Goal: Transaction & Acquisition: Purchase product/service

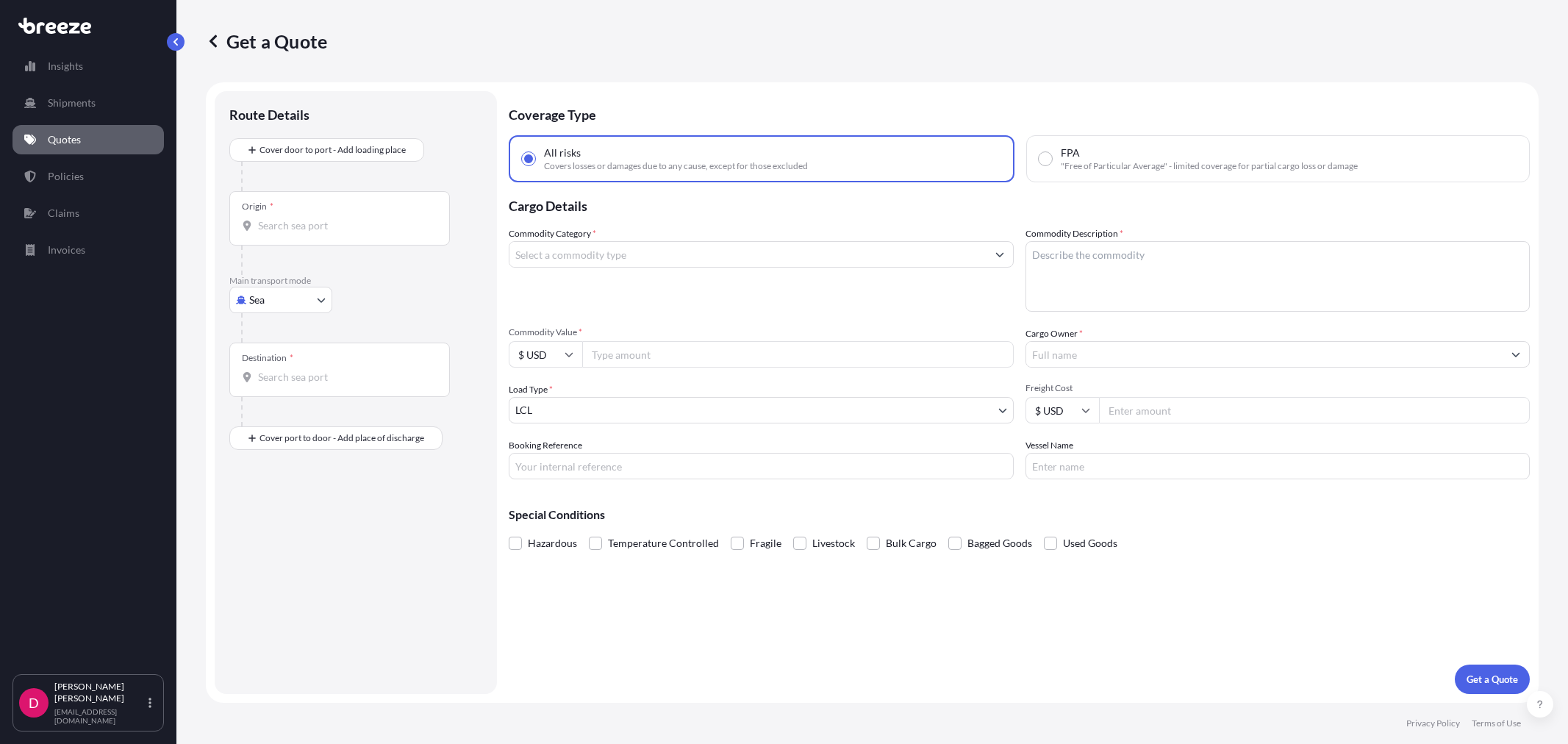
select select "Sea"
select select "1"
click at [280, 304] on body "Insights Shipments Quotes Policies Claims Invoices D [PERSON_NAME] [EMAIL_ADDRE…" at bounding box center [784, 372] width 1568 height 744
click at [289, 392] on div "Road" at bounding box center [280, 391] width 91 height 26
select select "Road"
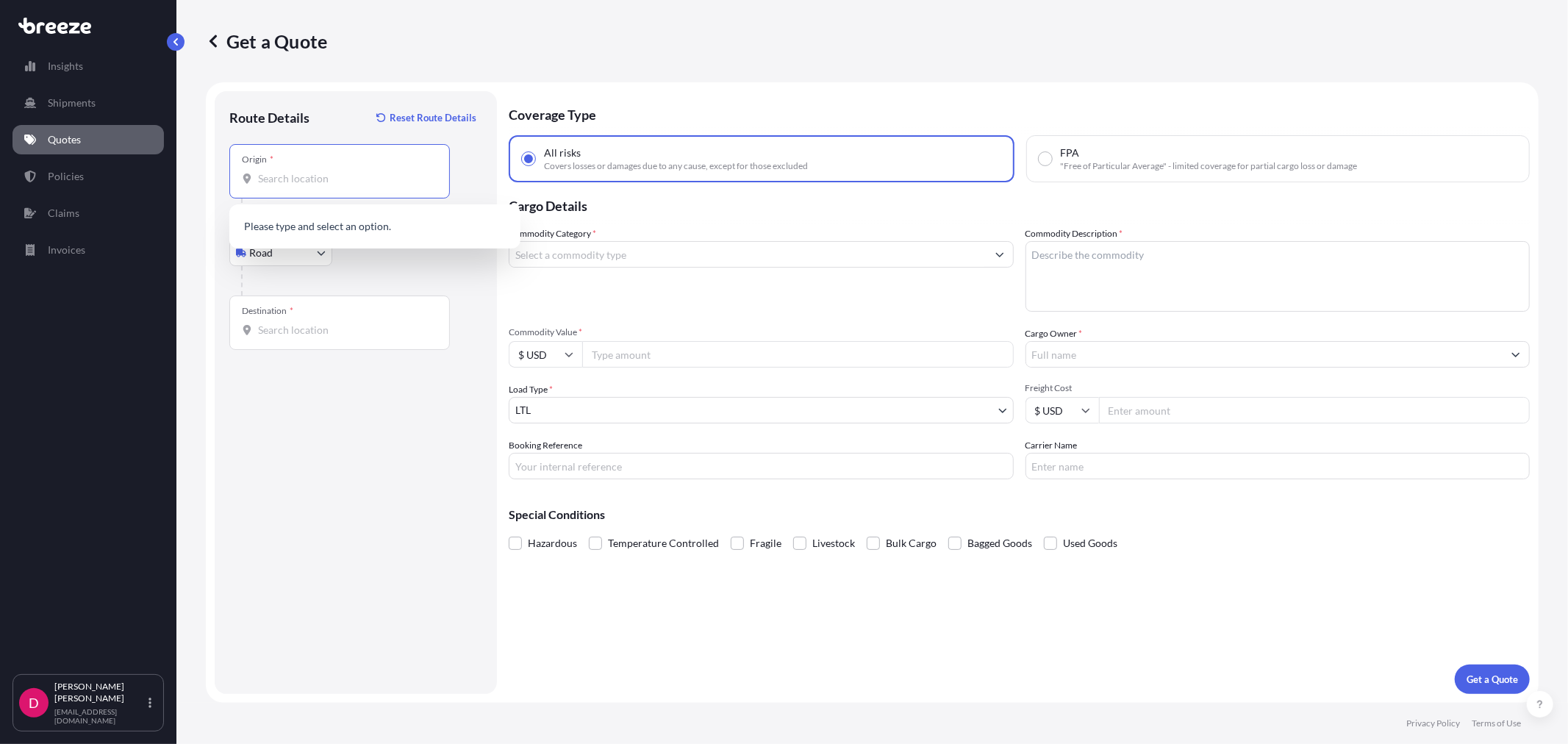
click at [313, 173] on input "Origin *" at bounding box center [344, 179] width 174 height 15
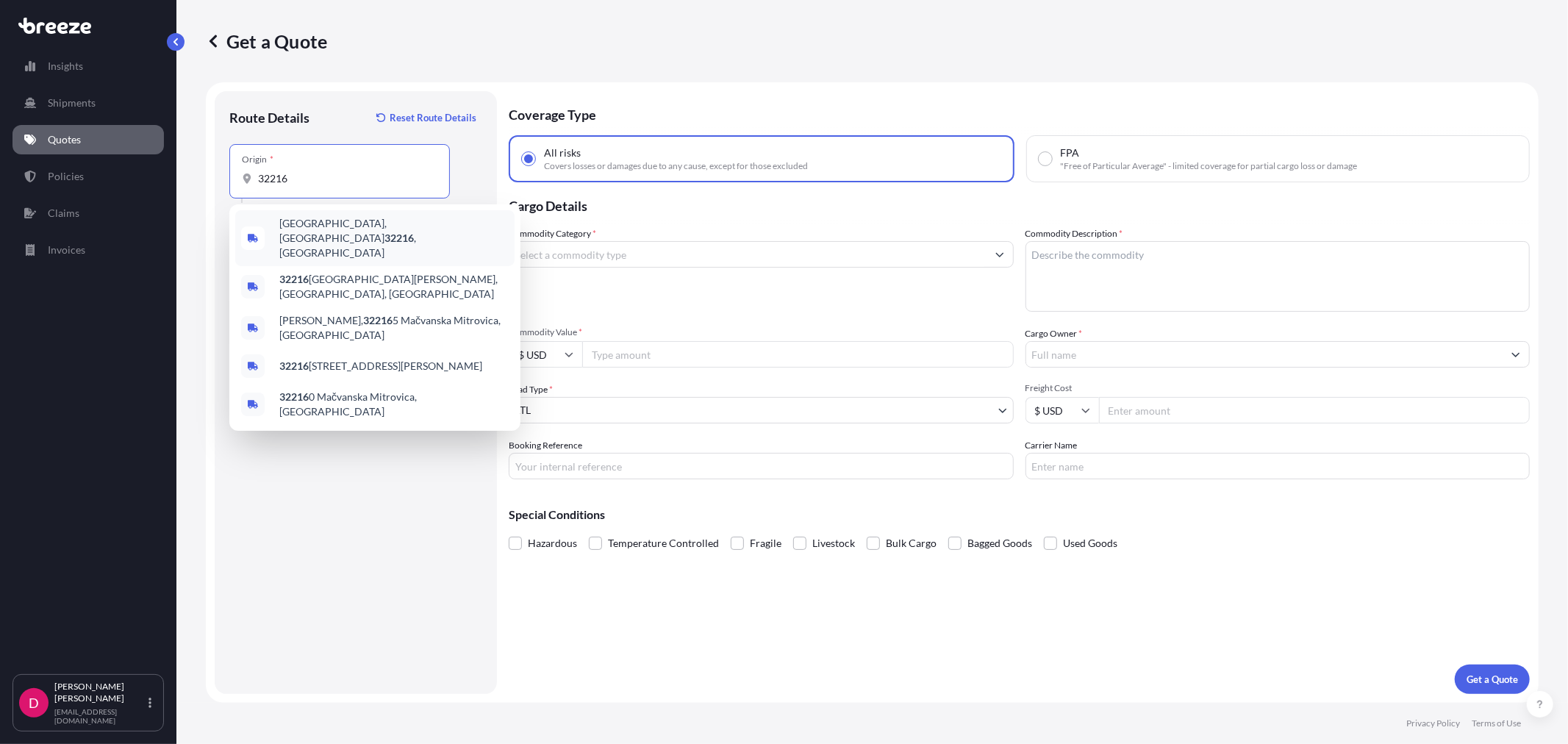
click at [339, 226] on span "[GEOGRAPHIC_DATA] , [GEOGRAPHIC_DATA]" at bounding box center [394, 238] width 229 height 44
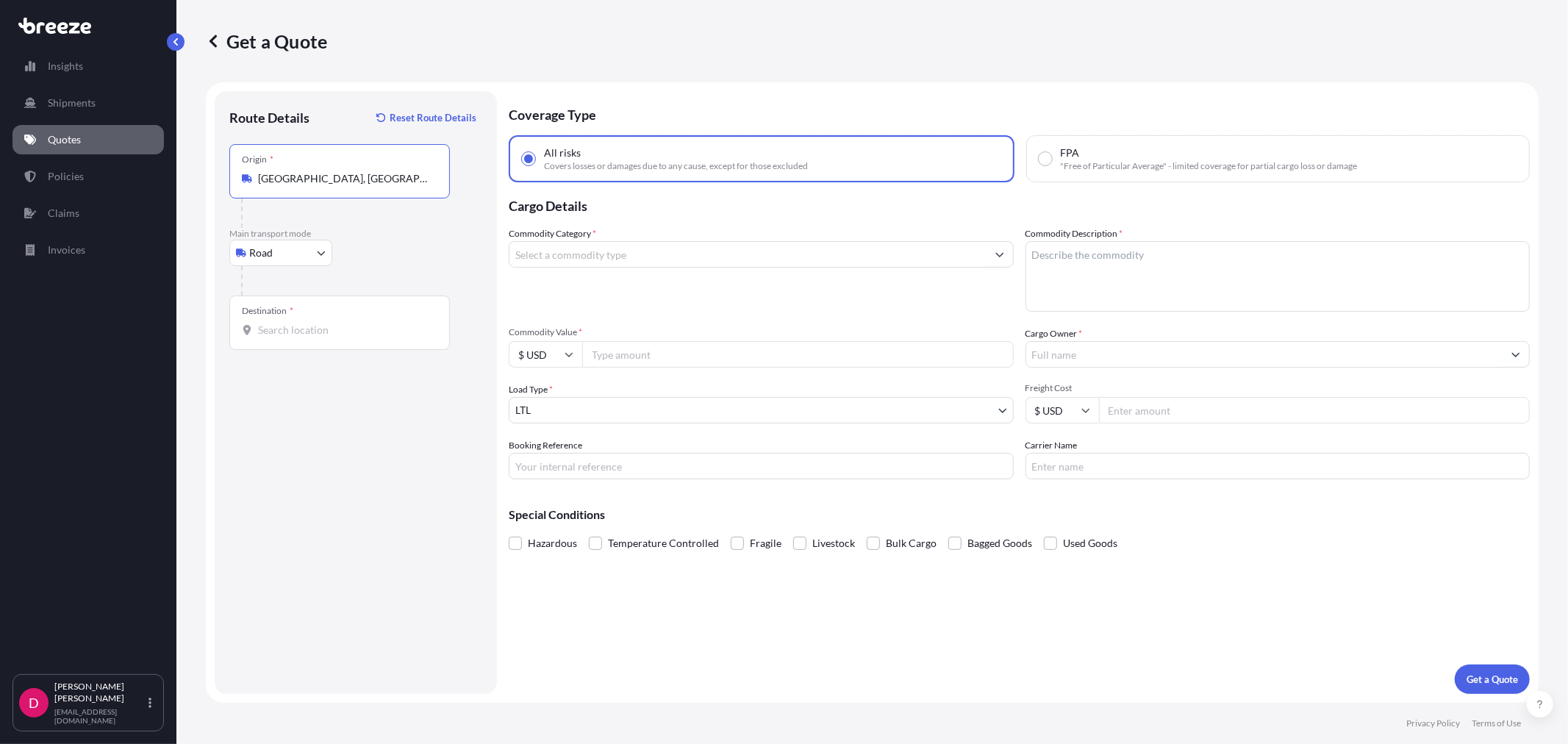
type input "[GEOGRAPHIC_DATA], [GEOGRAPHIC_DATA]"
click at [282, 327] on input "Destination *" at bounding box center [344, 331] width 174 height 15
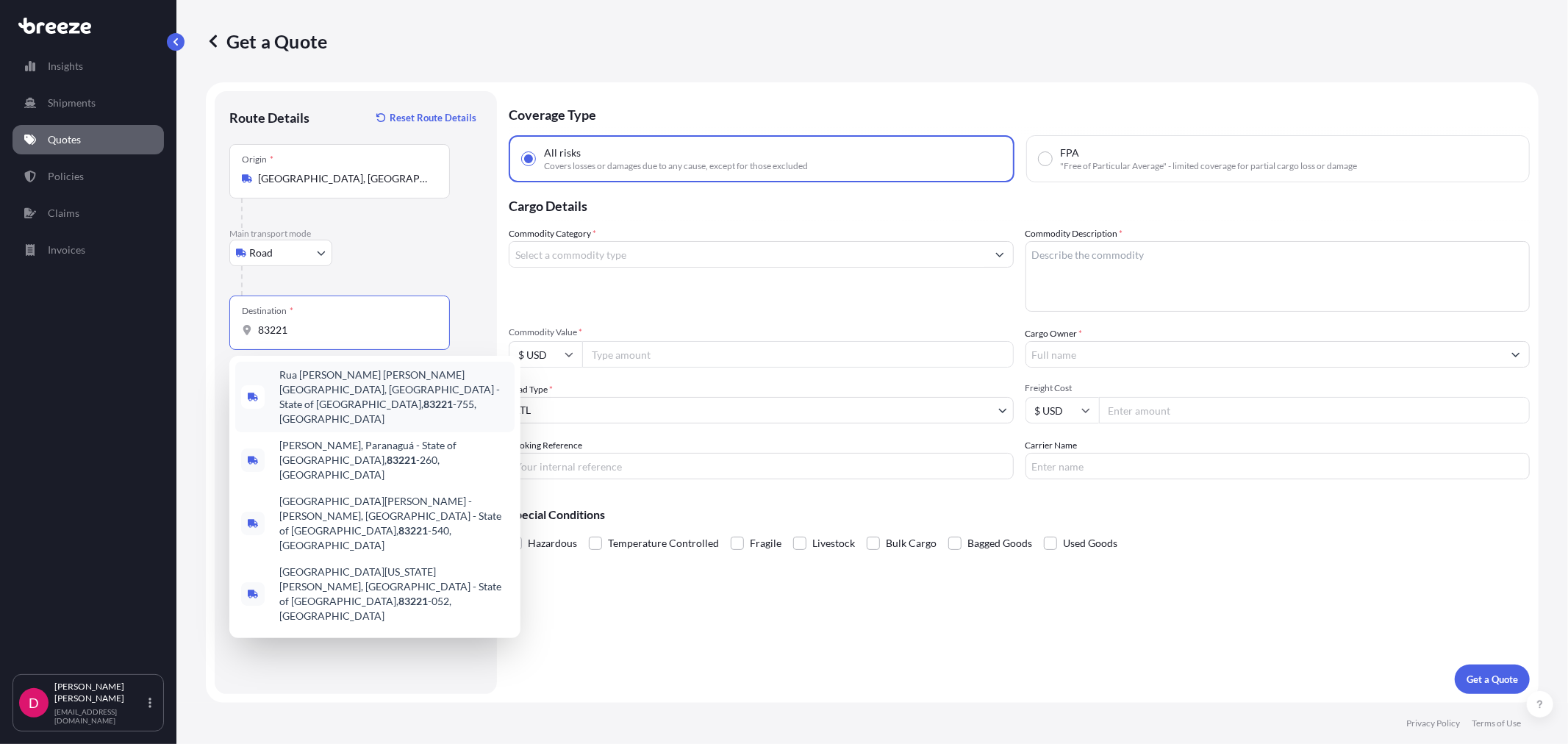
type input "83221"
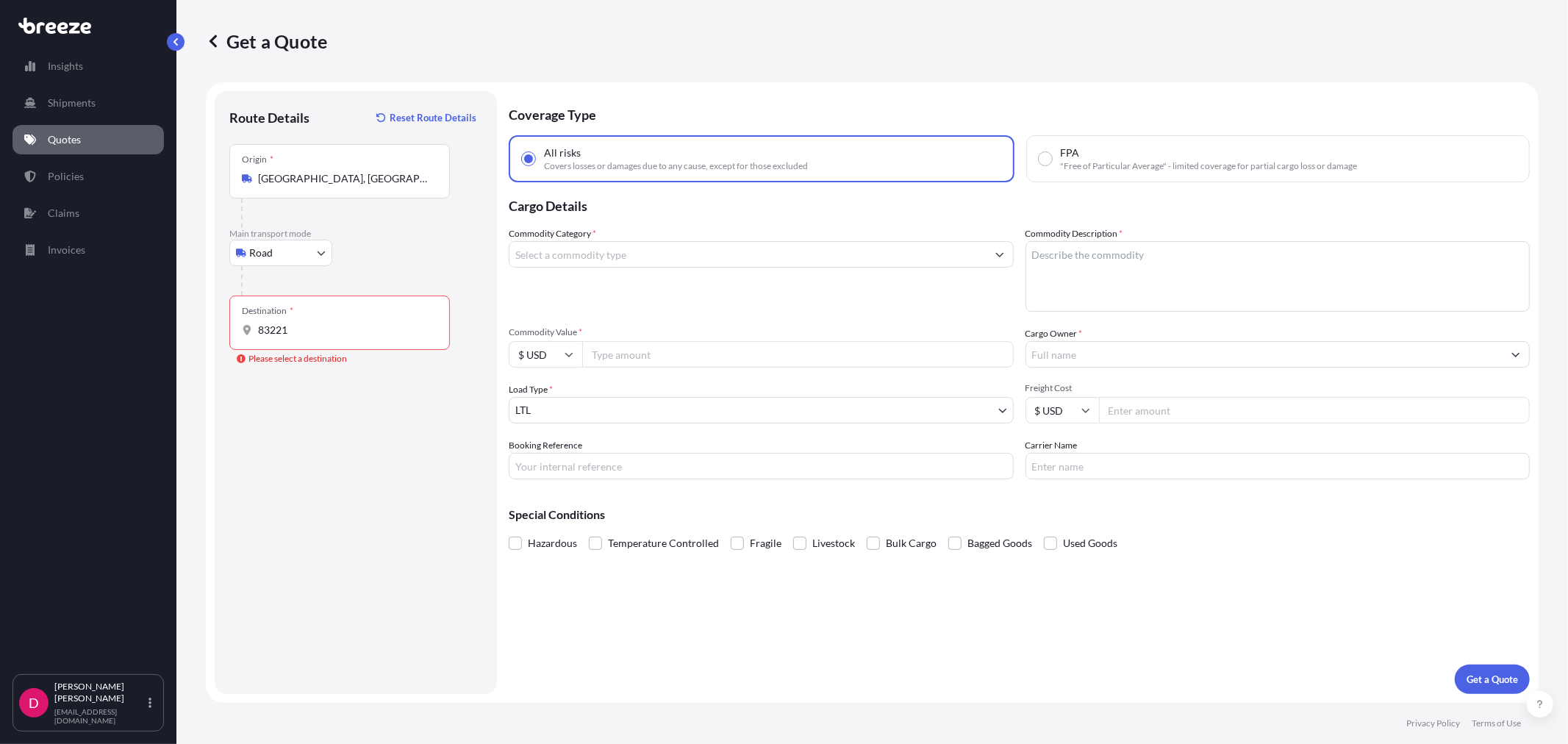
drag, startPoint x: 321, startPoint y: 339, endPoint x: 258, endPoint y: 341, distance: 63.0
click at [258, 341] on div "Destination * 83221" at bounding box center [340, 322] width 221 height 54
click at [258, 337] on input "83221" at bounding box center [344, 331] width 174 height 15
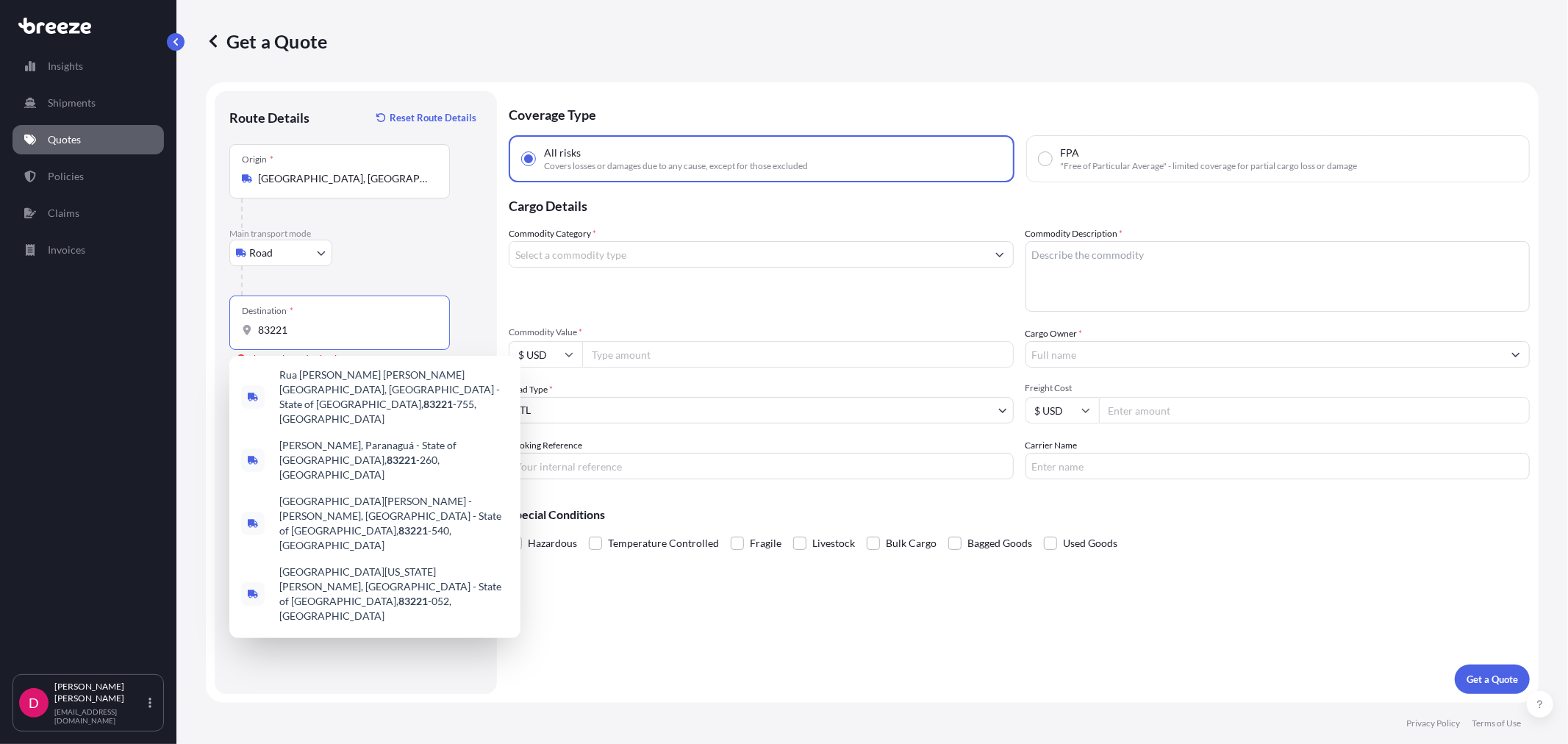
drag, startPoint x: 288, startPoint y: 328, endPoint x: 219, endPoint y: 327, distance: 69.0
click at [219, 327] on div "Route Details Reset Route Details Place of loading Road Road Rail Origin * [GEO…" at bounding box center [356, 392] width 282 height 603
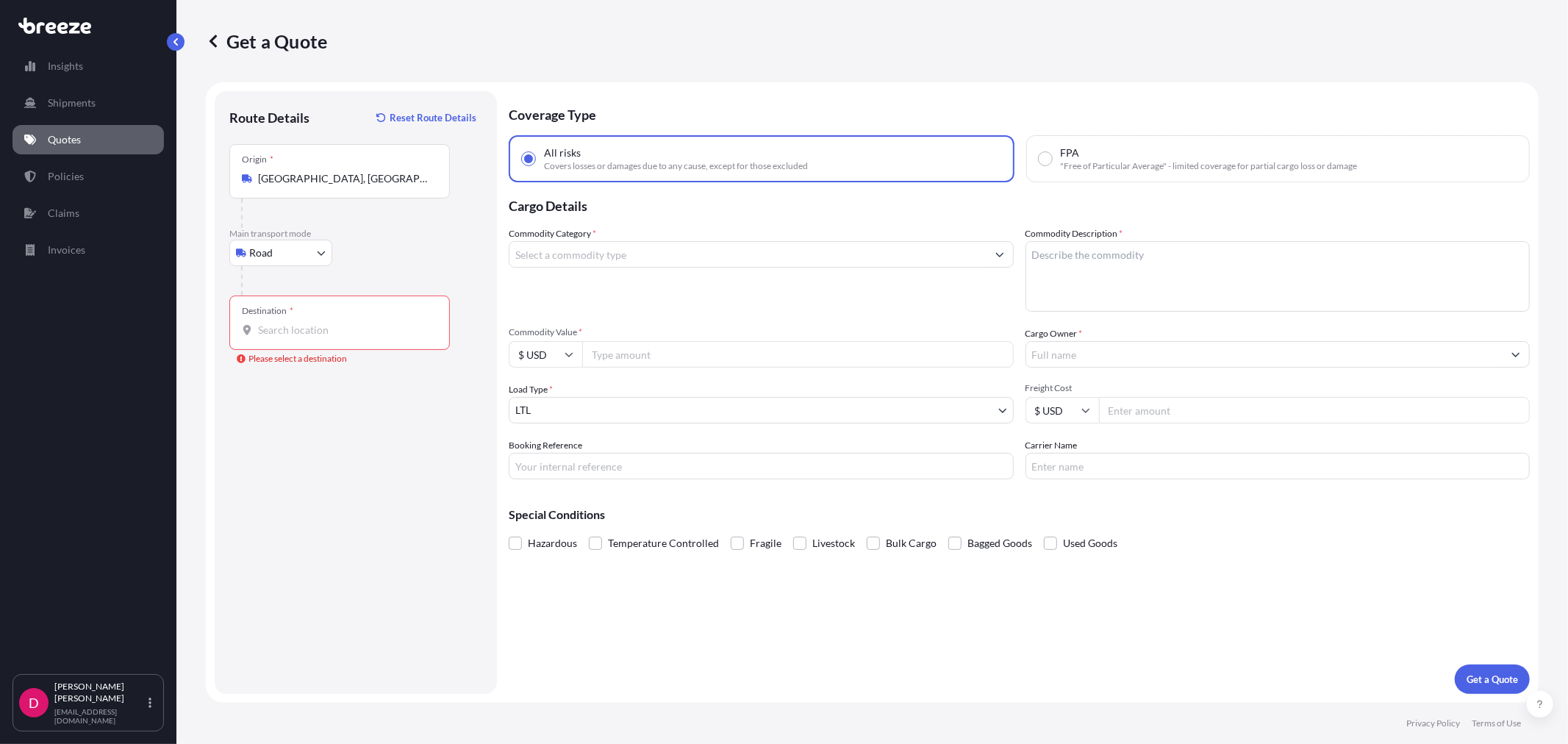
click at [304, 332] on input "Destination * Please select a destination" at bounding box center [344, 331] width 174 height 15
paste input "BLACKFOOT"
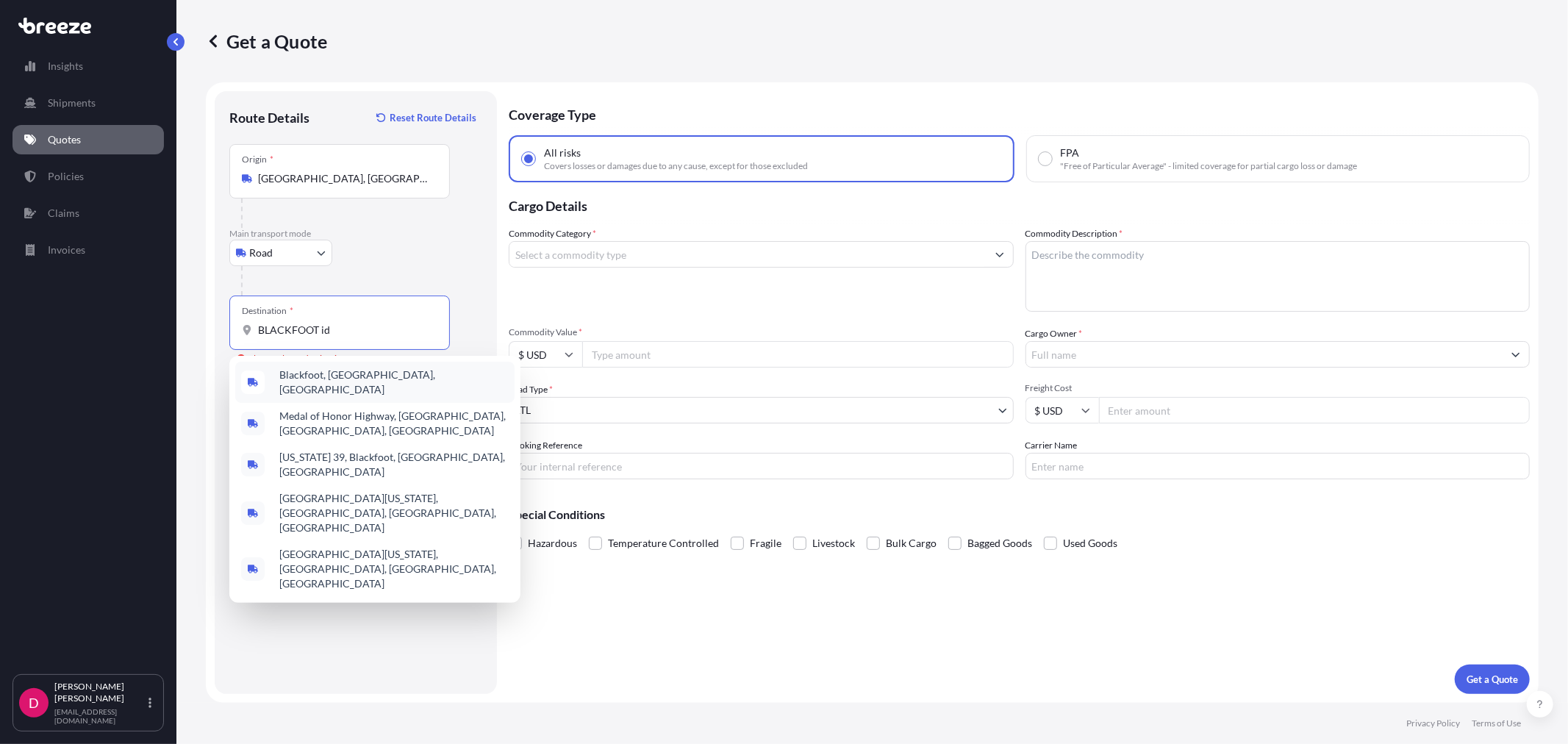
click at [315, 376] on span "Blackfoot, [GEOGRAPHIC_DATA], [GEOGRAPHIC_DATA]" at bounding box center [394, 382] width 229 height 29
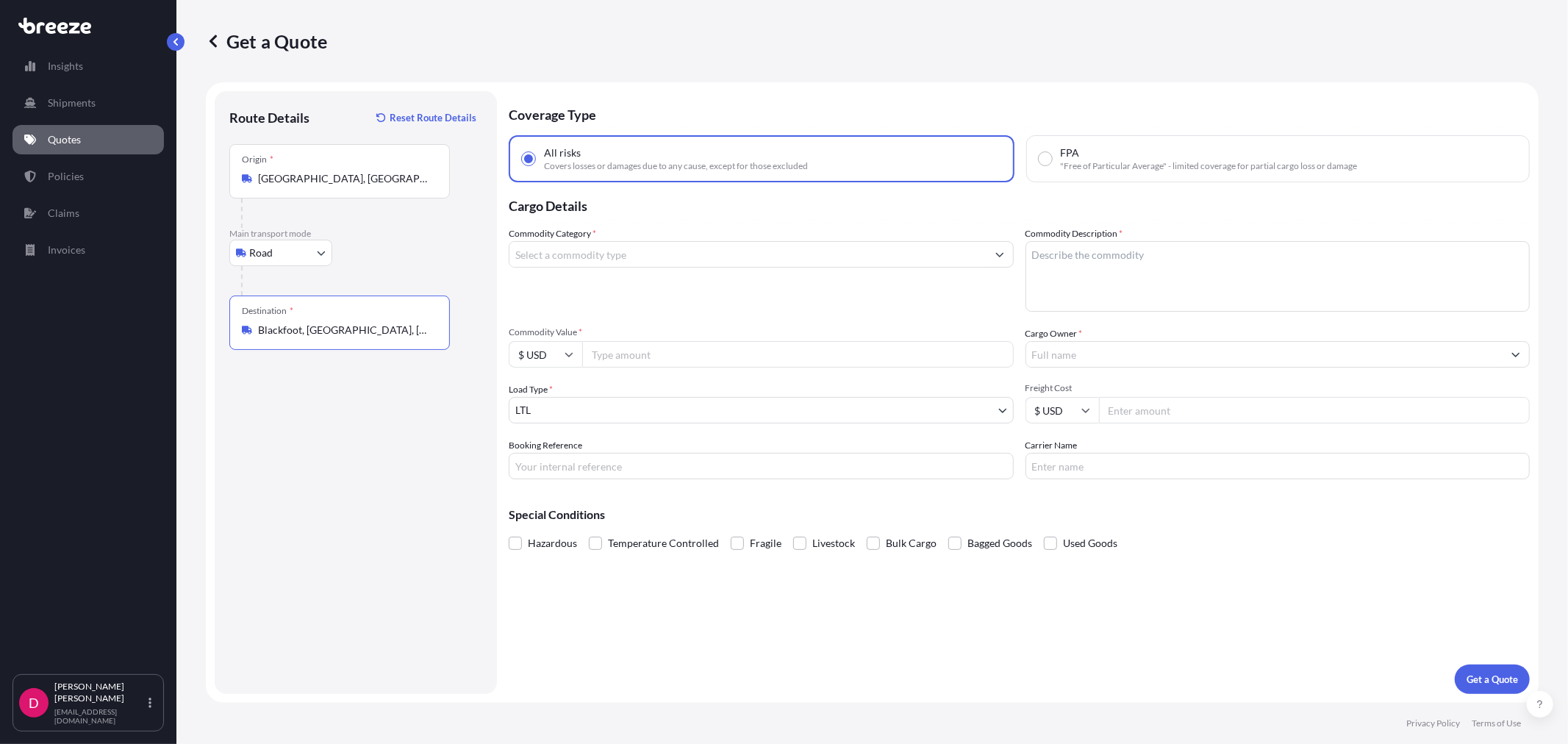
type input "Blackfoot, [GEOGRAPHIC_DATA], [GEOGRAPHIC_DATA]"
click at [627, 355] on input "Commodity Value *" at bounding box center [798, 354] width 431 height 26
type input "9000.00"
click at [1089, 358] on input "Cargo Owner *" at bounding box center [1264, 354] width 477 height 26
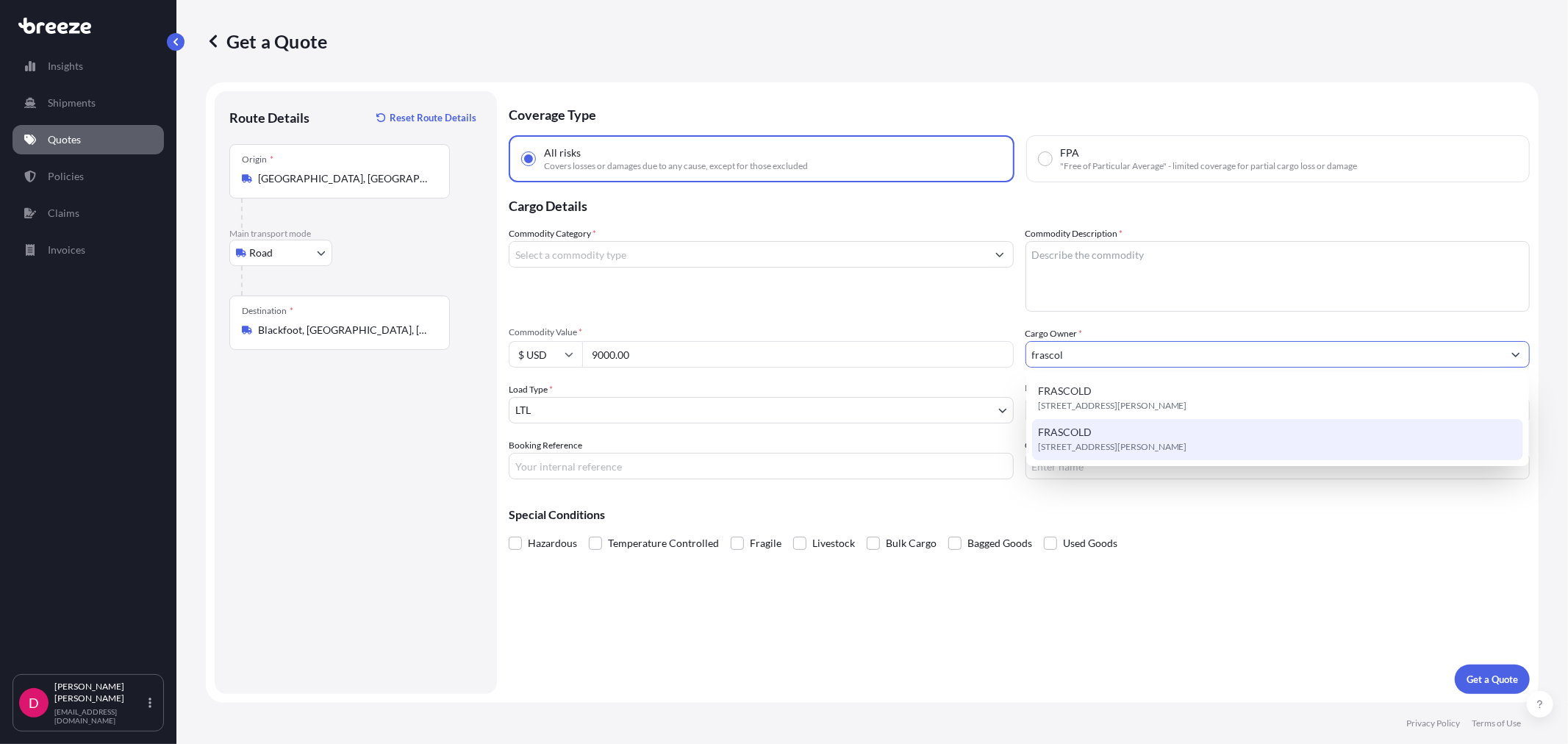
click at [1084, 434] on span "FRASCOLD" at bounding box center [1065, 433] width 53 height 15
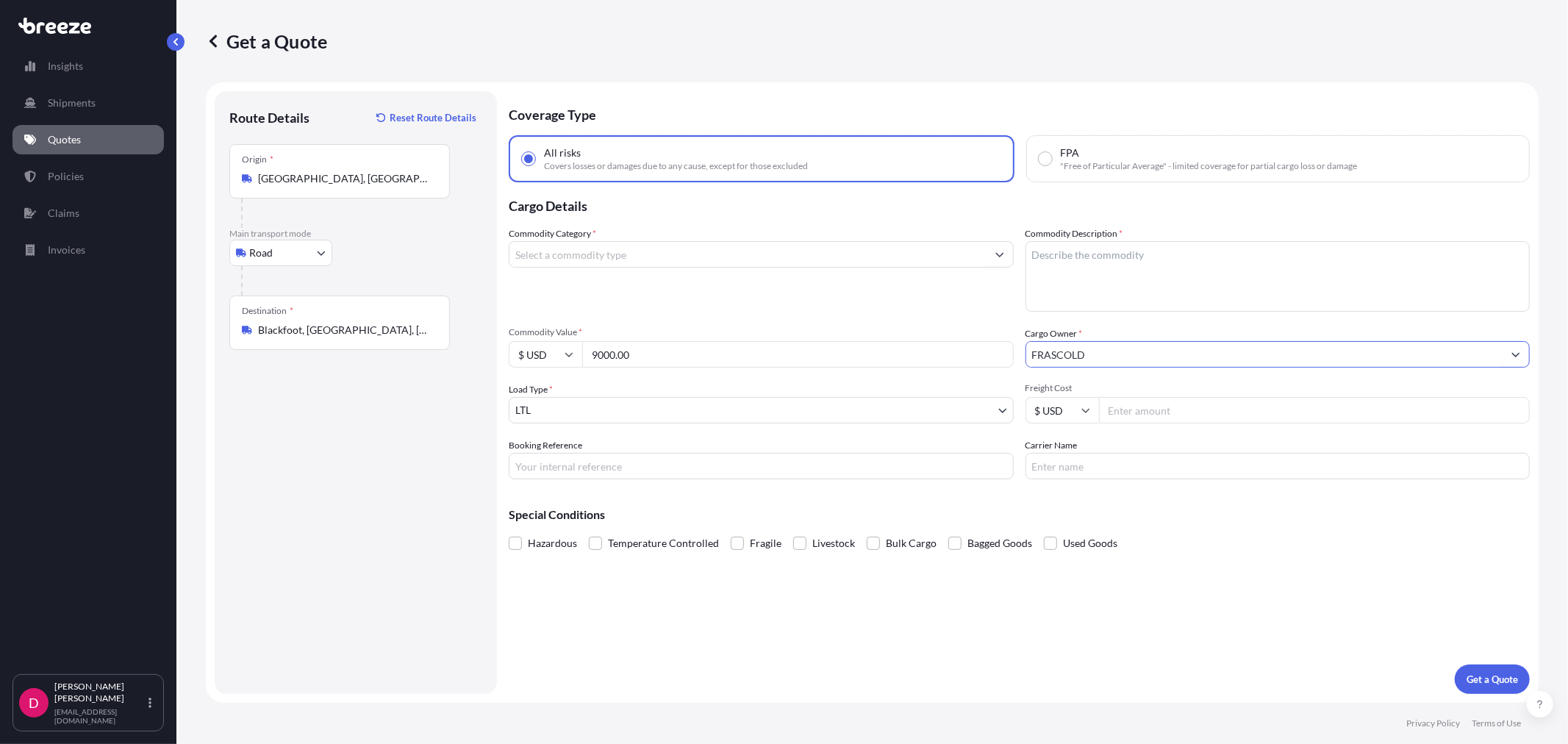
type input "FRASCOLD"
click at [707, 237] on div "Commodity Category *" at bounding box center [761, 268] width 505 height 85
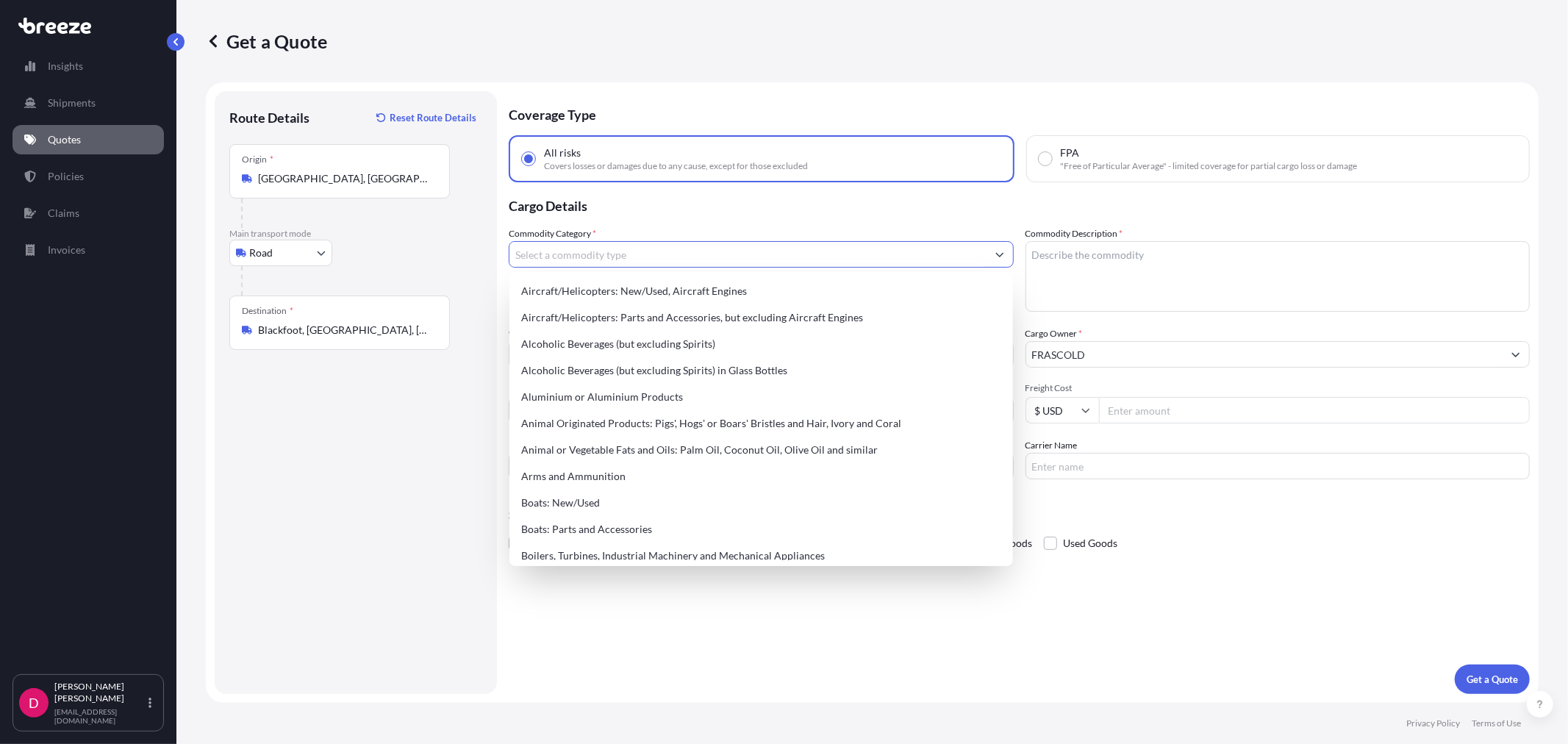
click at [700, 257] on input "Commodity Category *" at bounding box center [748, 254] width 477 height 26
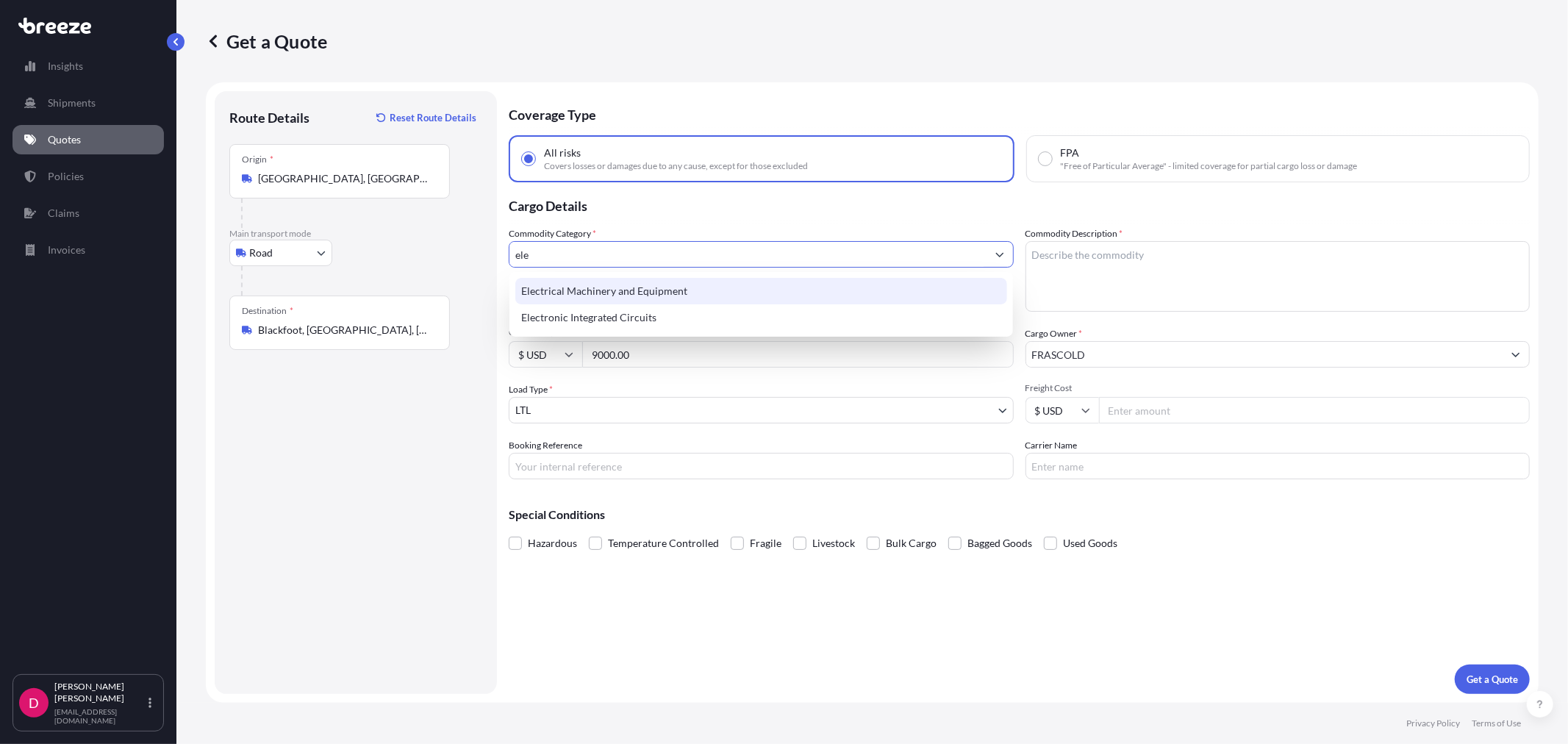
click at [690, 289] on div "Electrical Machinery and Equipment" at bounding box center [761, 291] width 491 height 26
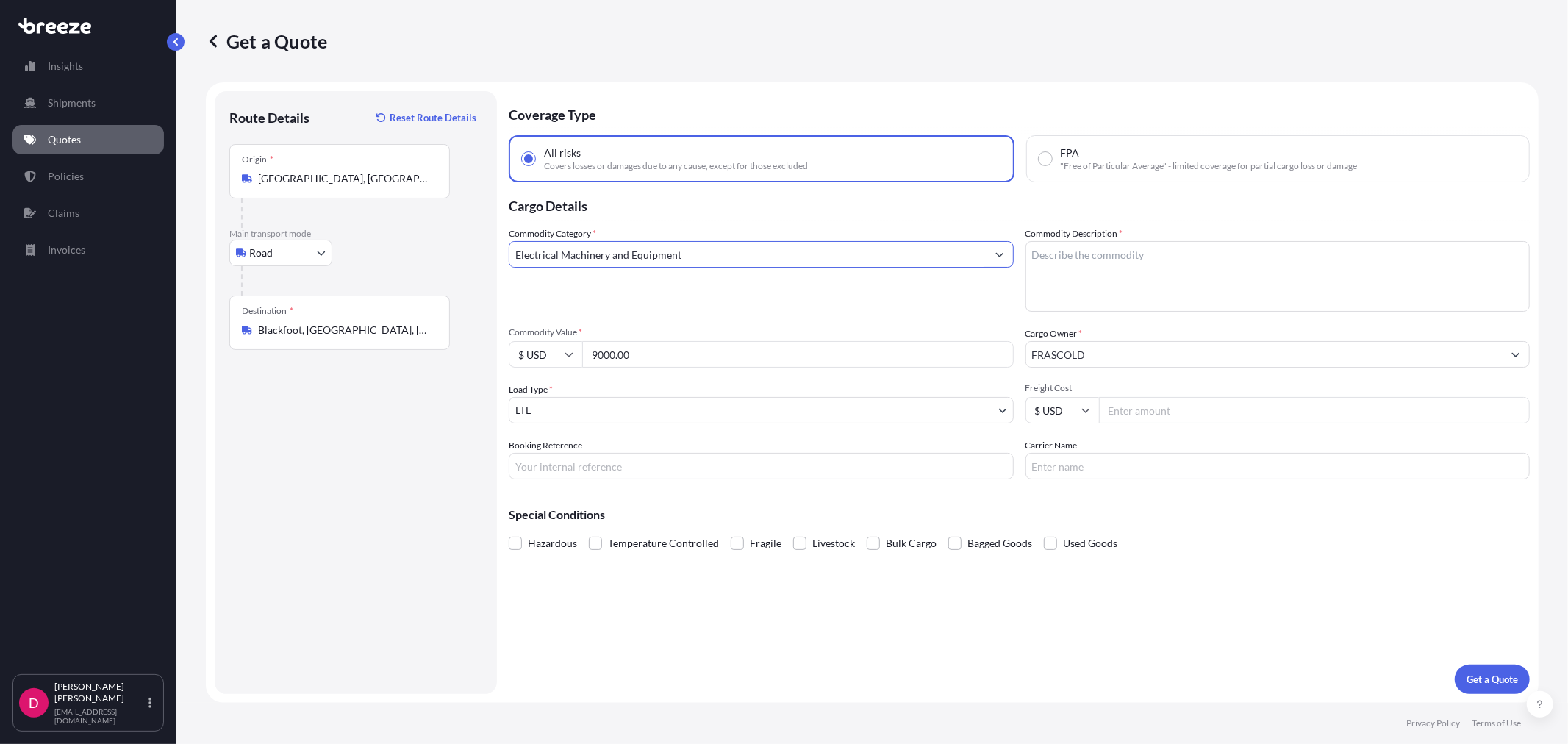
type input "Electrical Machinery and Equipment"
click at [1032, 259] on textarea "Commodity Description *" at bounding box center [1278, 277] width 505 height 71
type textarea "COMPRESSORS"
click at [1258, 407] on input "Freight Cost" at bounding box center [1315, 410] width 431 height 26
click at [1219, 416] on input "Freight Cost" at bounding box center [1315, 410] width 431 height 26
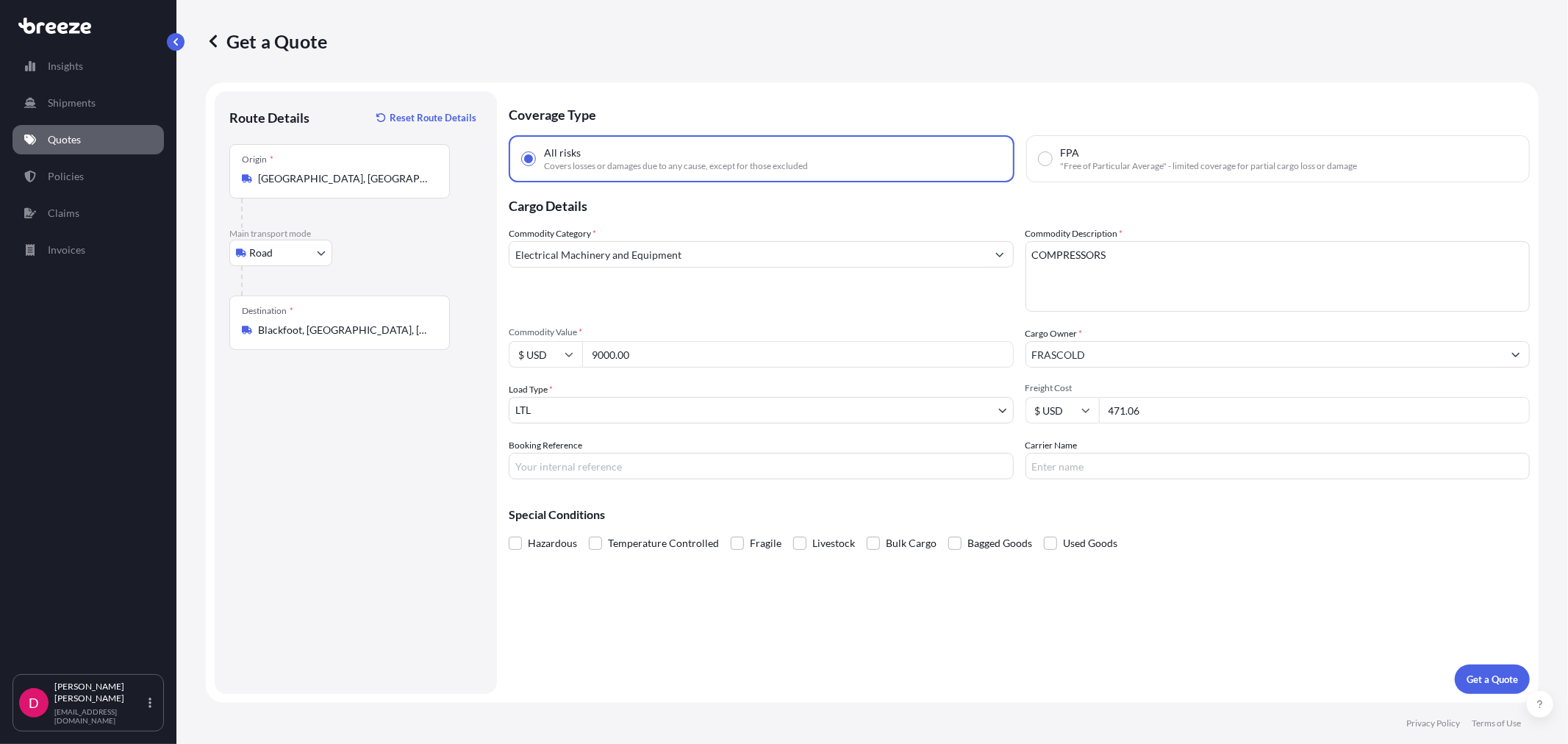
type input "471.06"
click at [603, 469] on input "Booking Reference" at bounding box center [761, 466] width 505 height 26
type input "482985"
click at [1104, 465] on input "Carrier Name" at bounding box center [1278, 466] width 505 height 26
type input "[PERSON_NAME]"
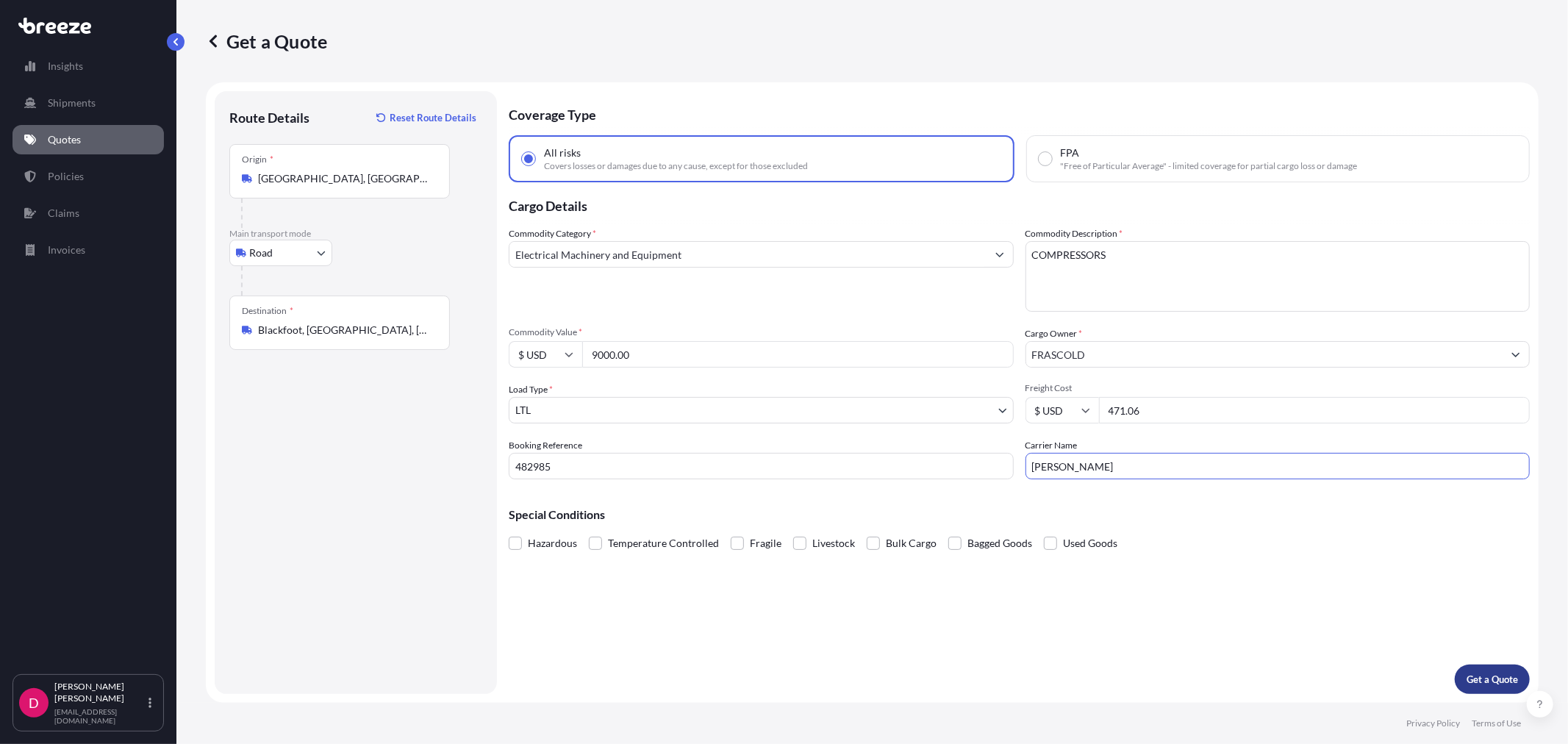
click at [1476, 678] on p "Get a Quote" at bounding box center [1492, 679] width 51 height 15
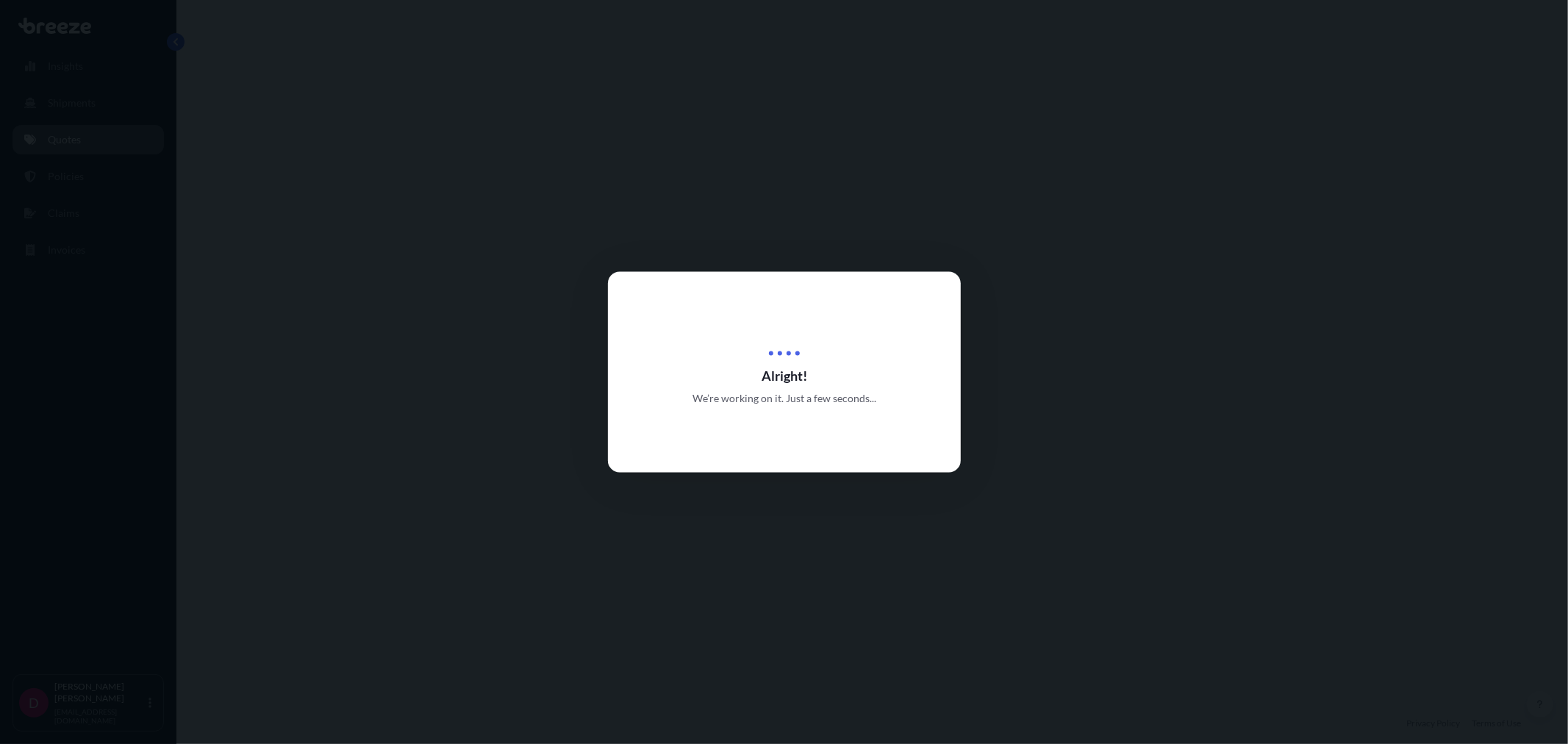
select select "Road"
select select "1"
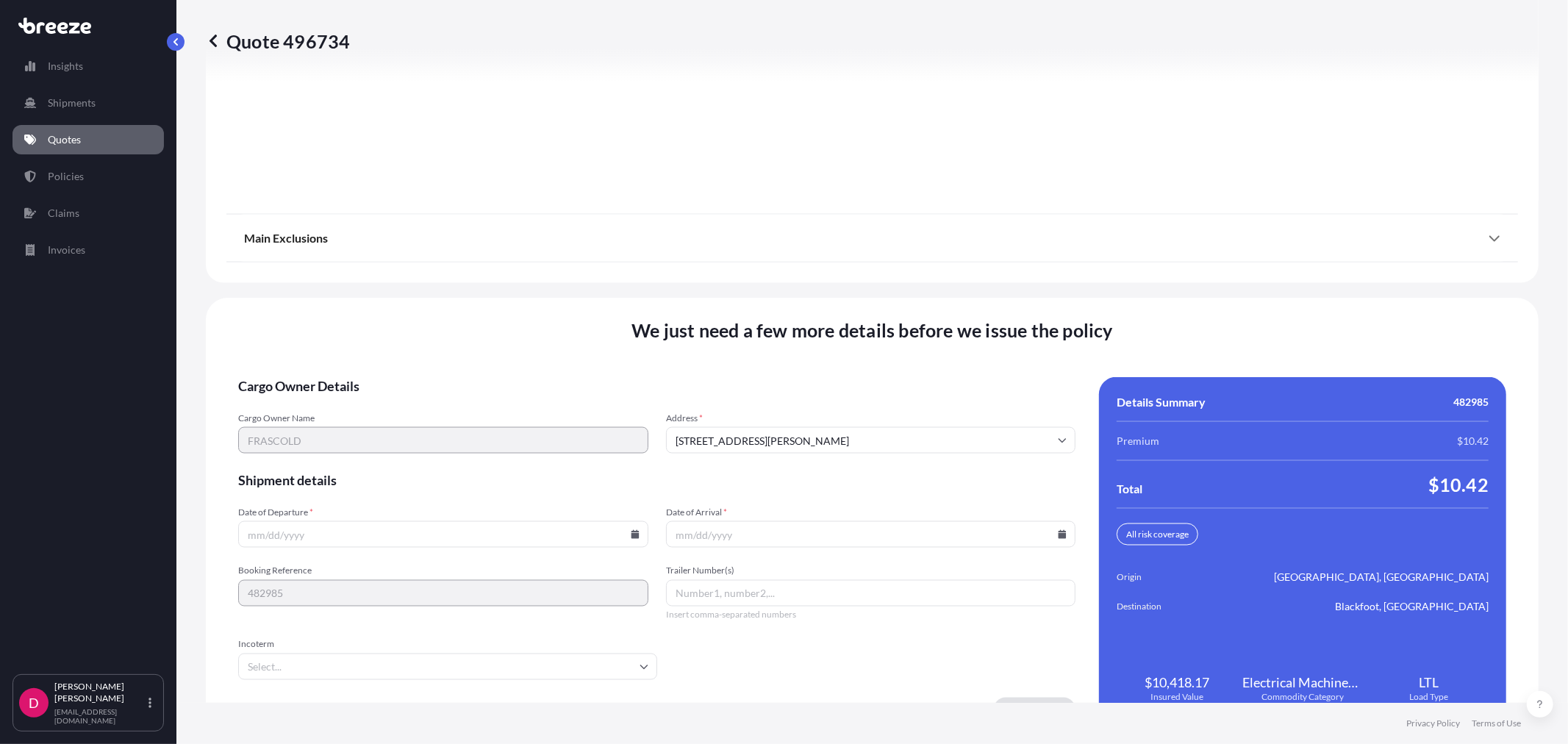
scroll to position [1820, 0]
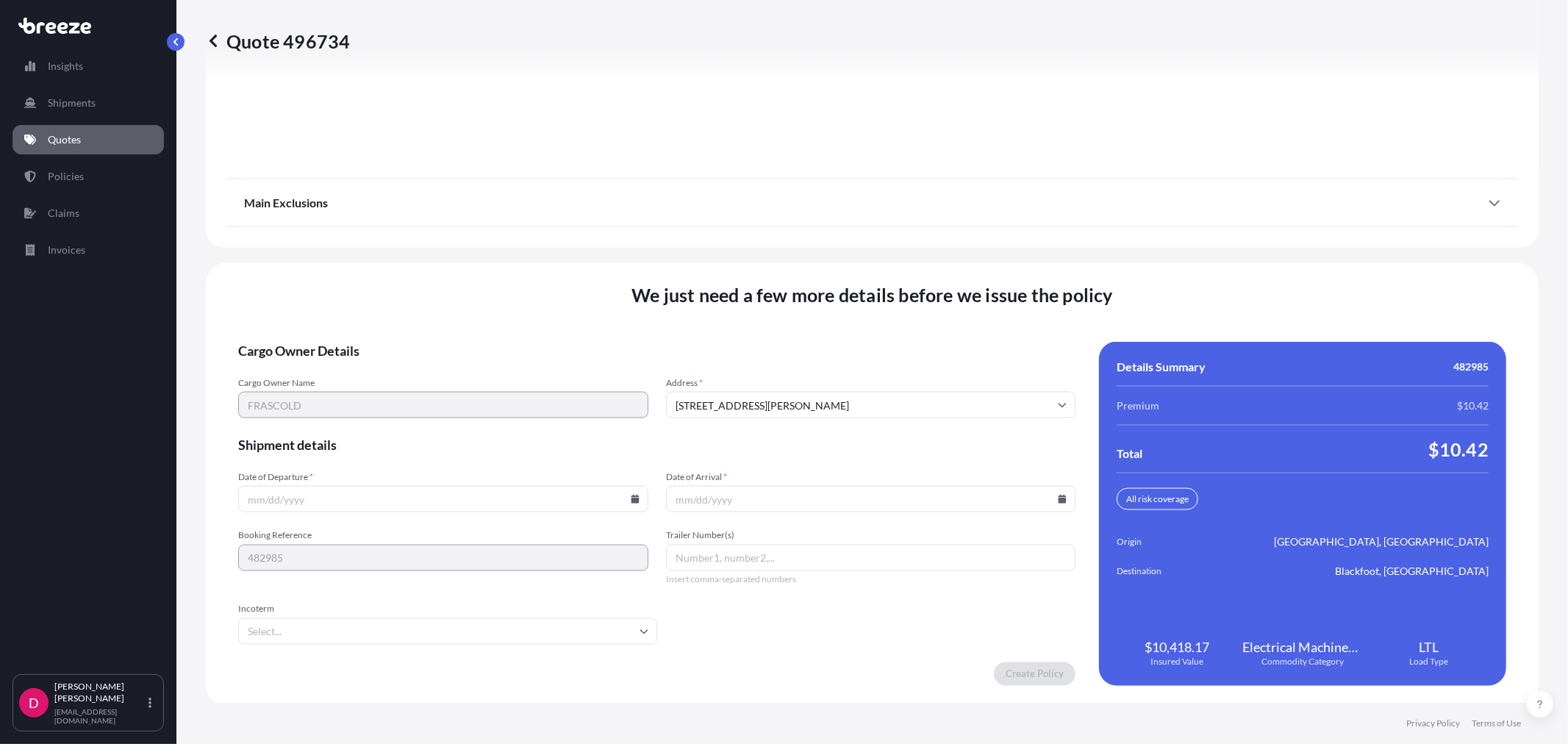
click at [630, 495] on icon at bounding box center [634, 499] width 8 height 9
click at [409, 361] on button "13" at bounding box center [406, 364] width 23 height 23
type input "[DATE]"
click at [1059, 496] on icon at bounding box center [1062, 499] width 8 height 9
click at [787, 425] on button "26" at bounding box center [796, 420] width 23 height 23
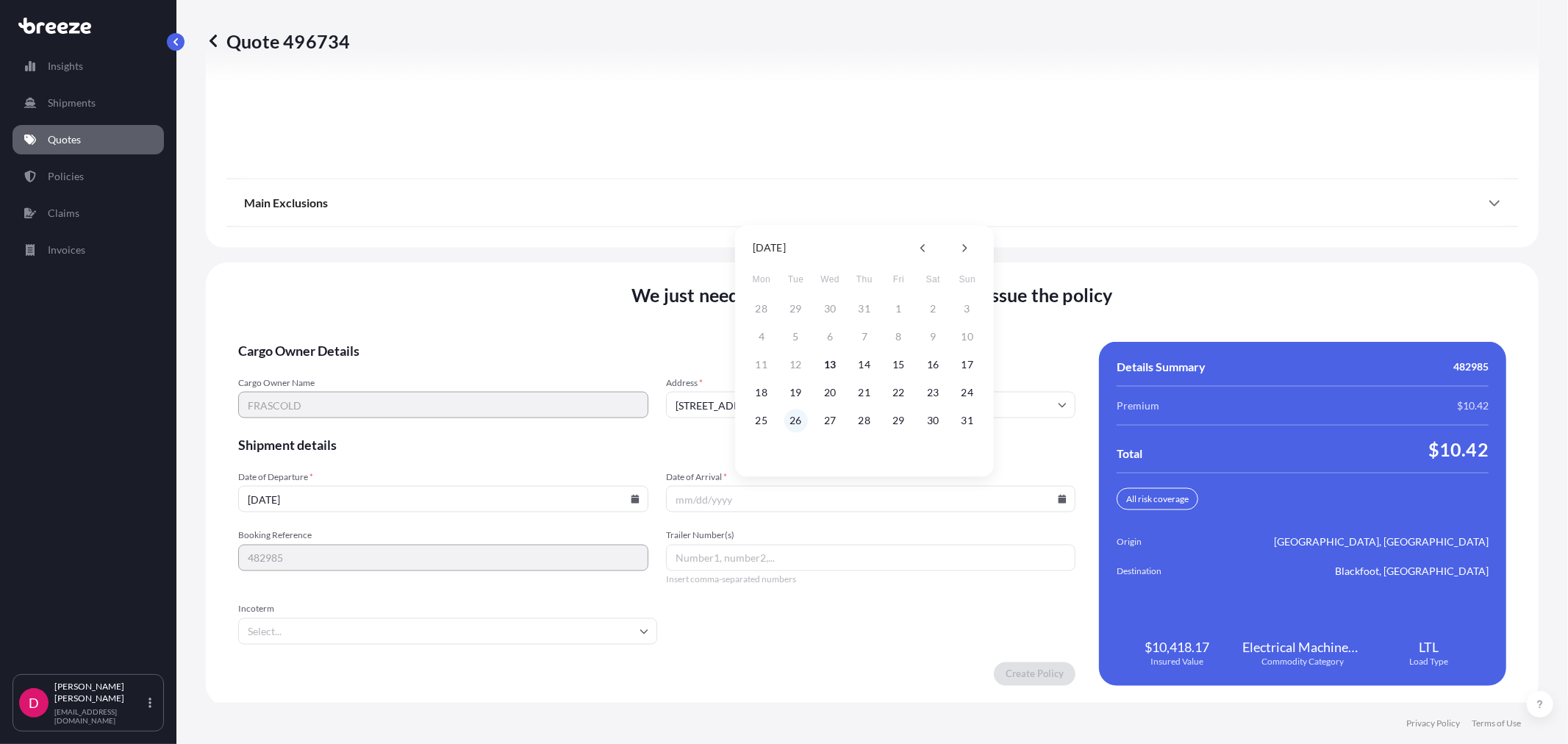
type input "[DATE]"
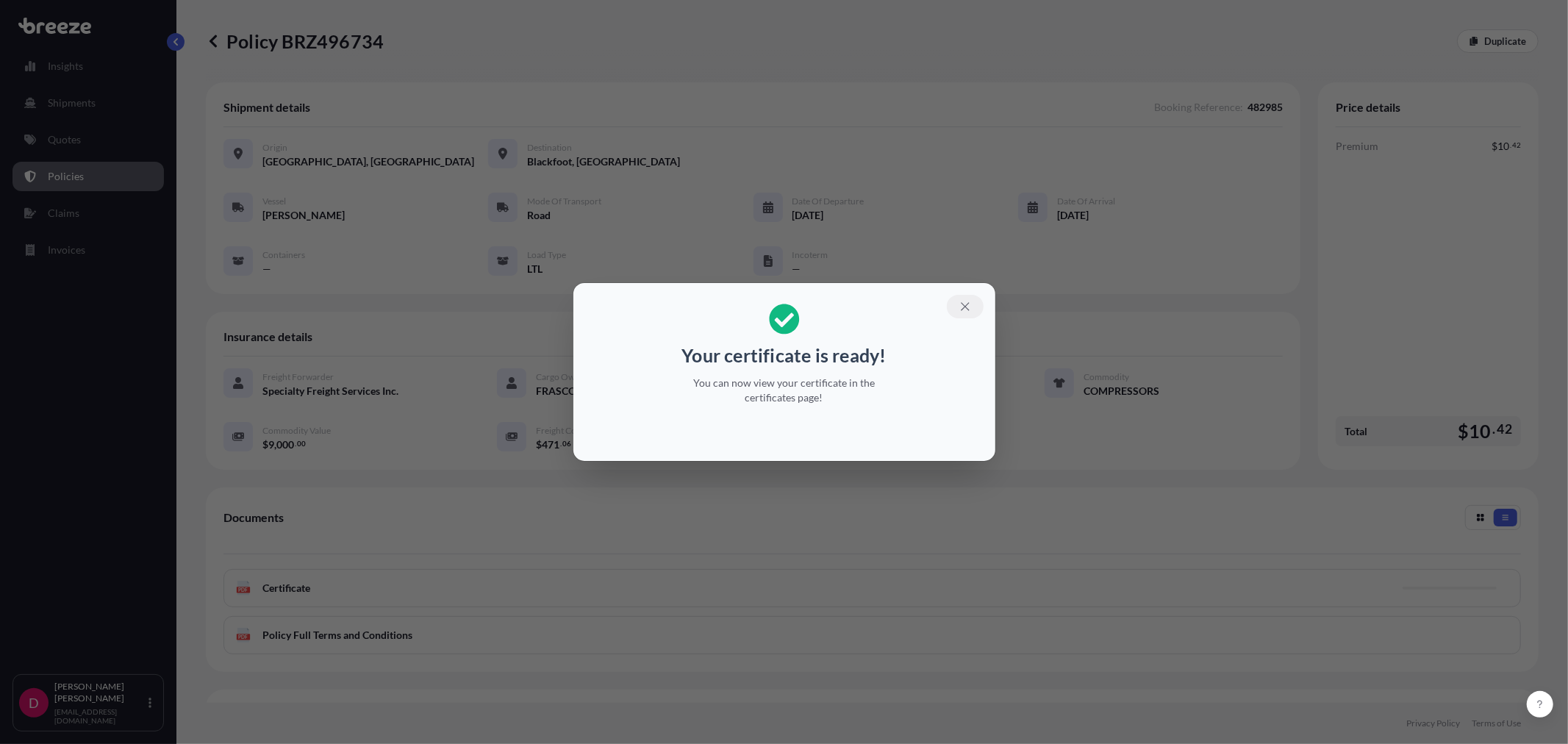
click at [964, 309] on icon "button" at bounding box center [965, 307] width 14 height 14
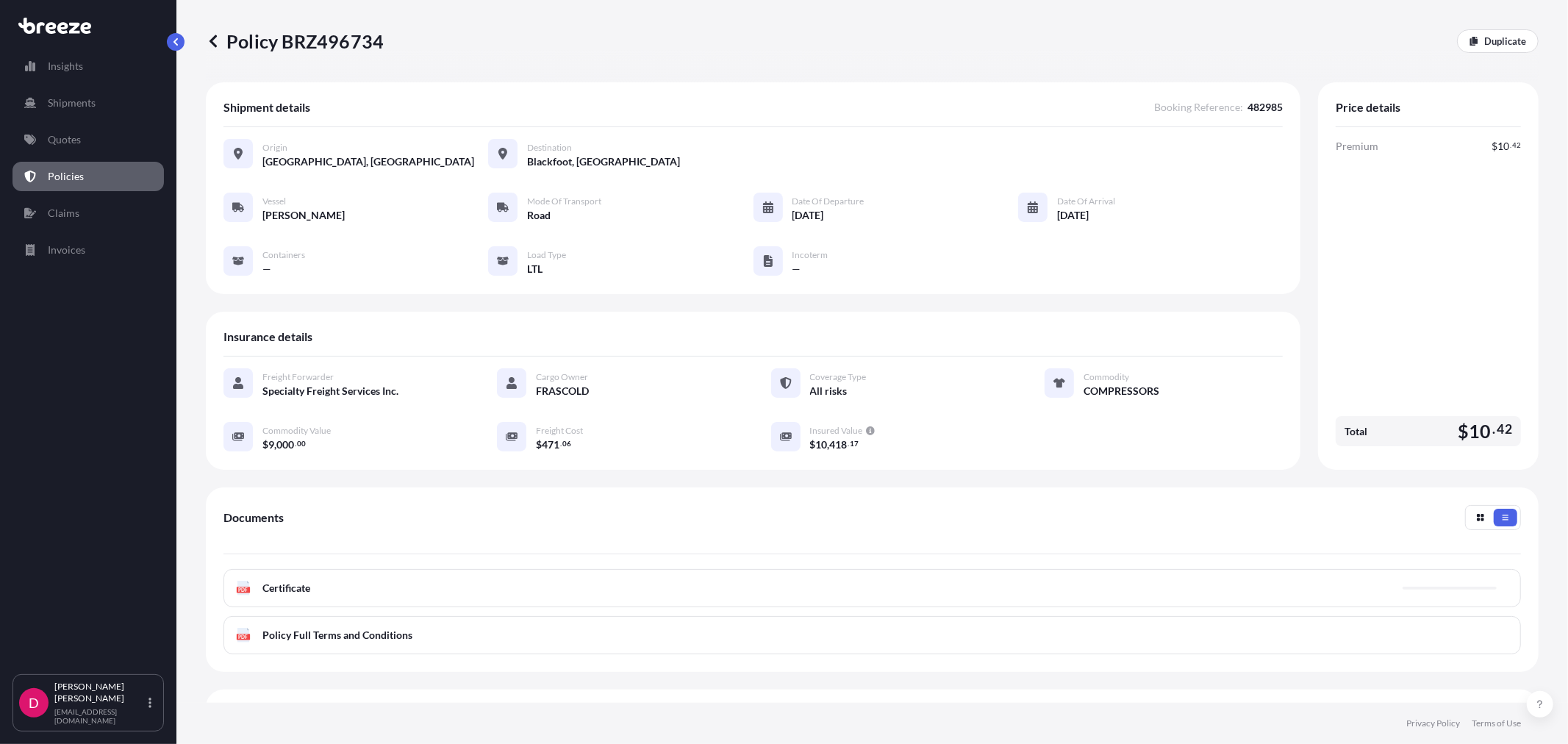
click at [317, 40] on p "Policy BRZ496734" at bounding box center [295, 41] width 178 height 23
click at [317, 39] on p "Policy BRZ496734" at bounding box center [295, 41] width 178 height 23
copy p "BRZ496734"
click at [74, 141] on p "Quotes" at bounding box center [65, 140] width 33 height 15
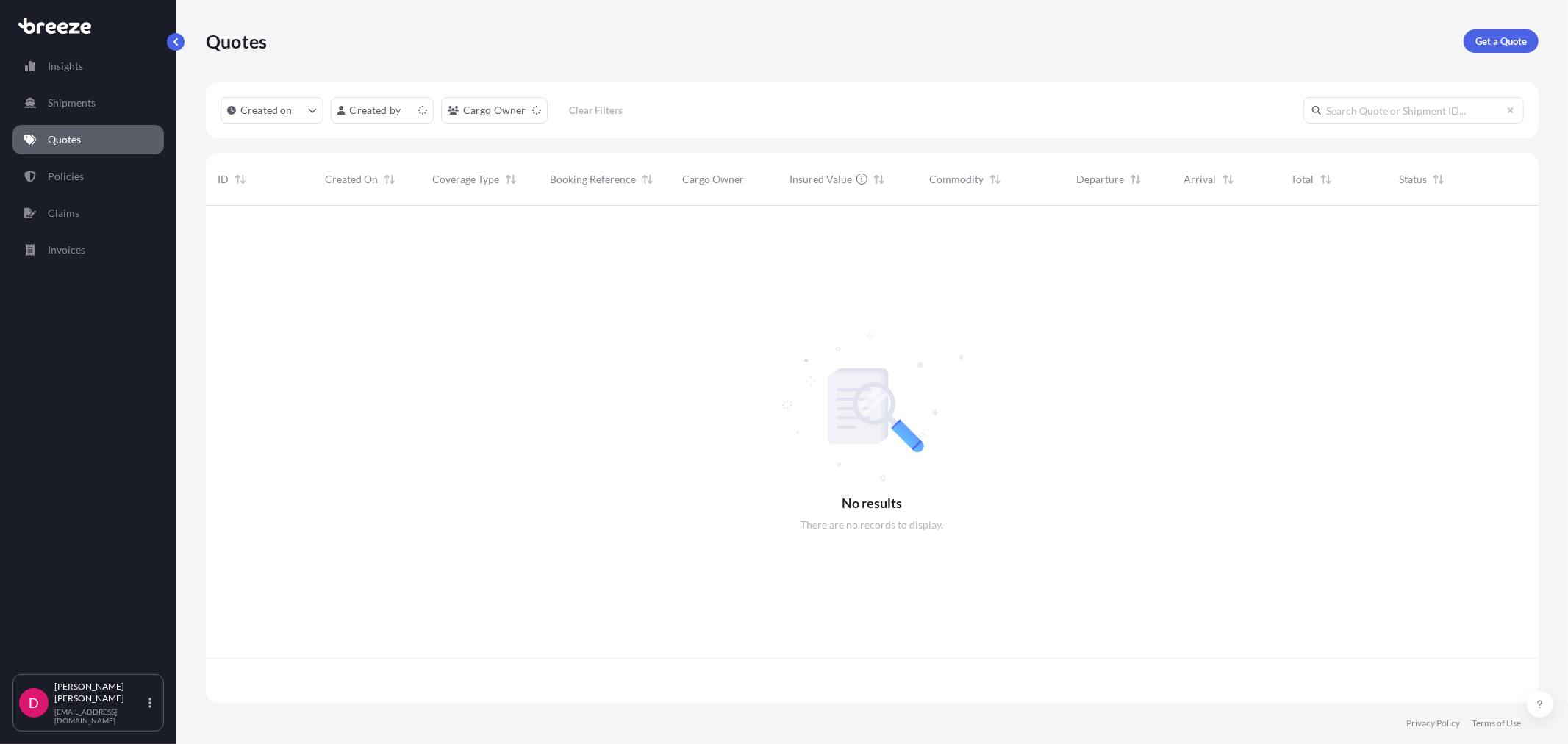
scroll to position [494, 1320]
click at [1503, 26] on div "Quotes Get a Quote" at bounding box center [872, 41] width 1333 height 83
click at [1512, 40] on p "Get a Quote" at bounding box center [1501, 41] width 51 height 15
select select "Sea"
select select "1"
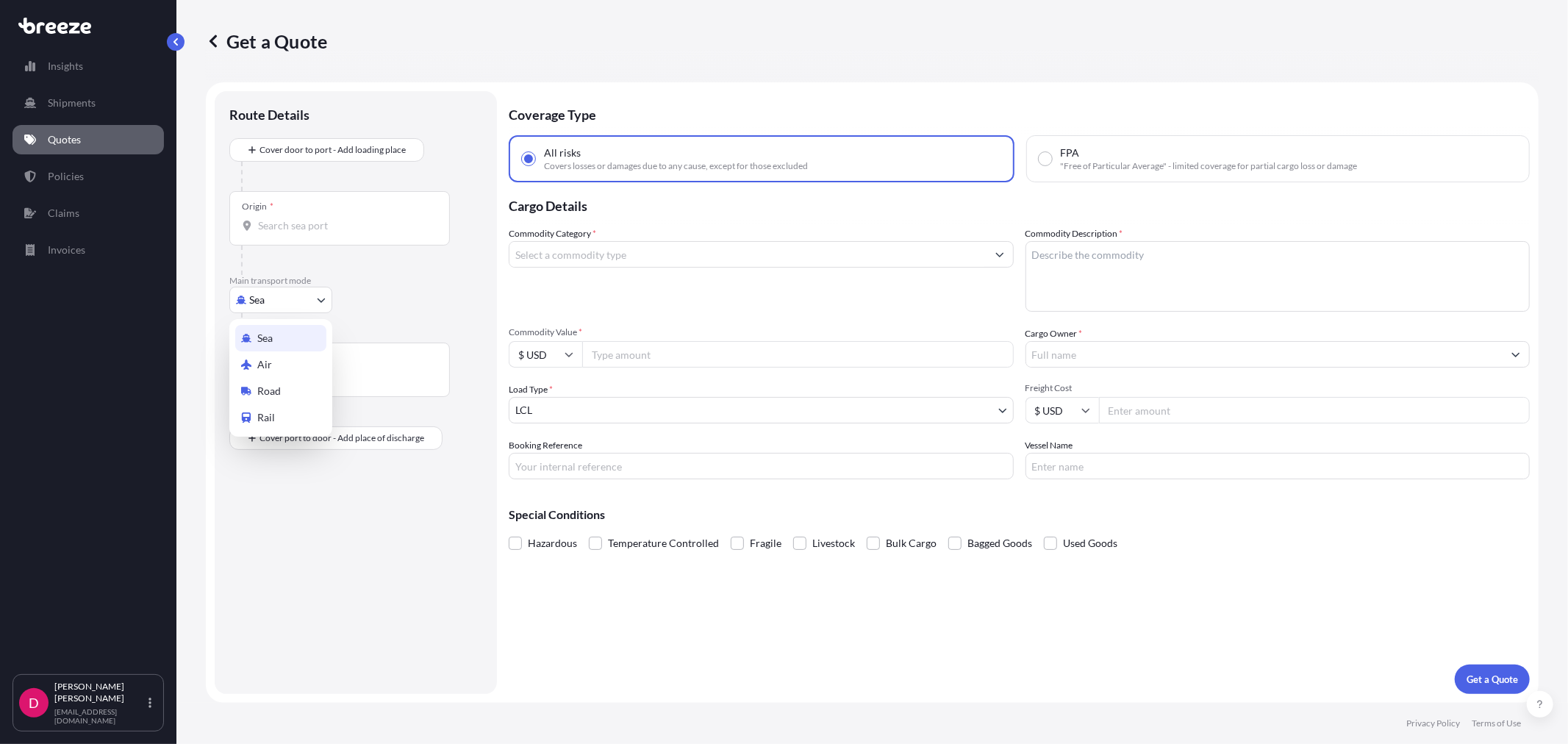
click at [322, 298] on body "Insights Shipments Quotes Policies Claims Invoices D [PERSON_NAME] [EMAIL_ADDRE…" at bounding box center [784, 372] width 1568 height 744
click at [273, 388] on span "Road" at bounding box center [268, 392] width 23 height 15
select select "Road"
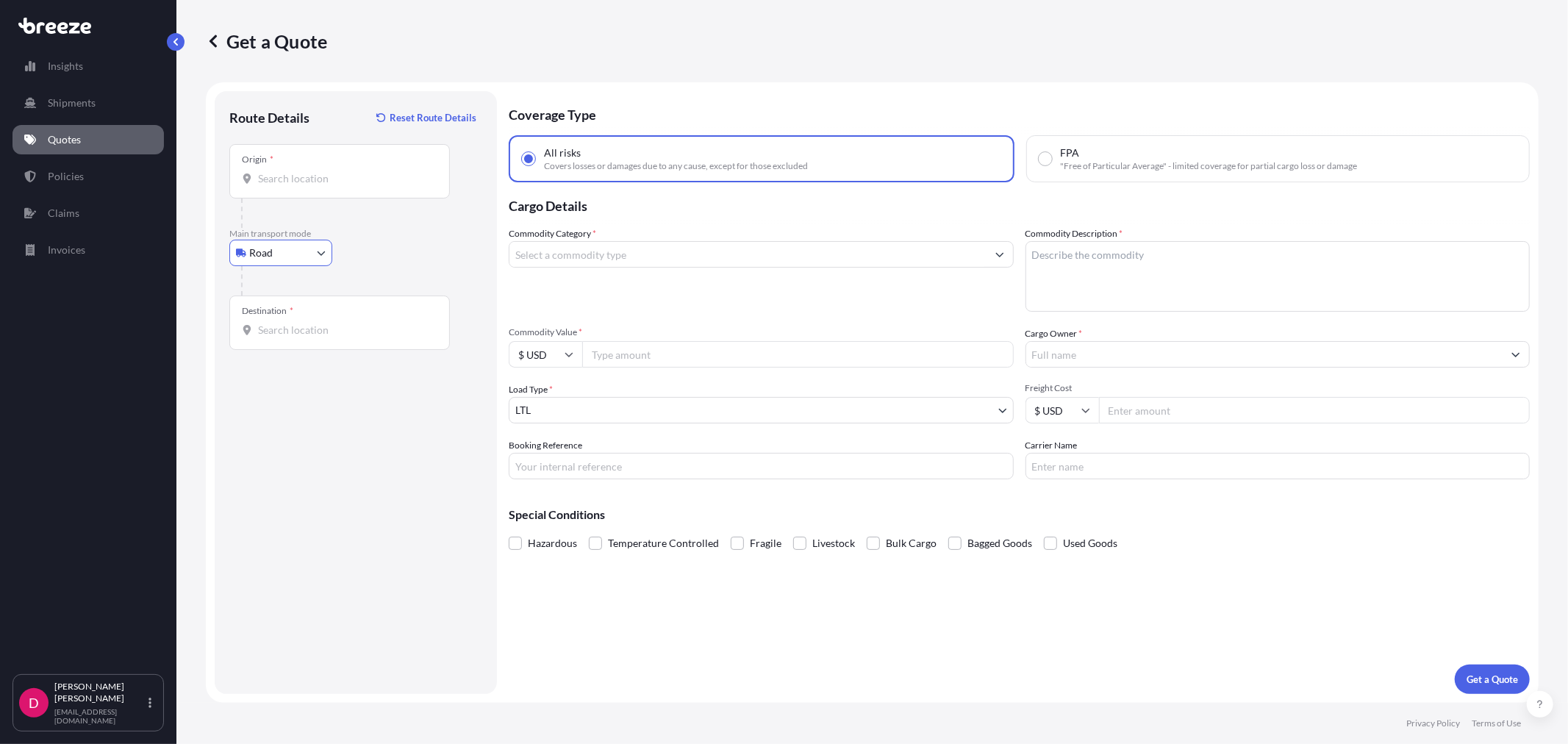
click at [305, 192] on div "Origin *" at bounding box center [340, 171] width 221 height 54
click at [305, 186] on input "Origin *" at bounding box center [344, 179] width 174 height 15
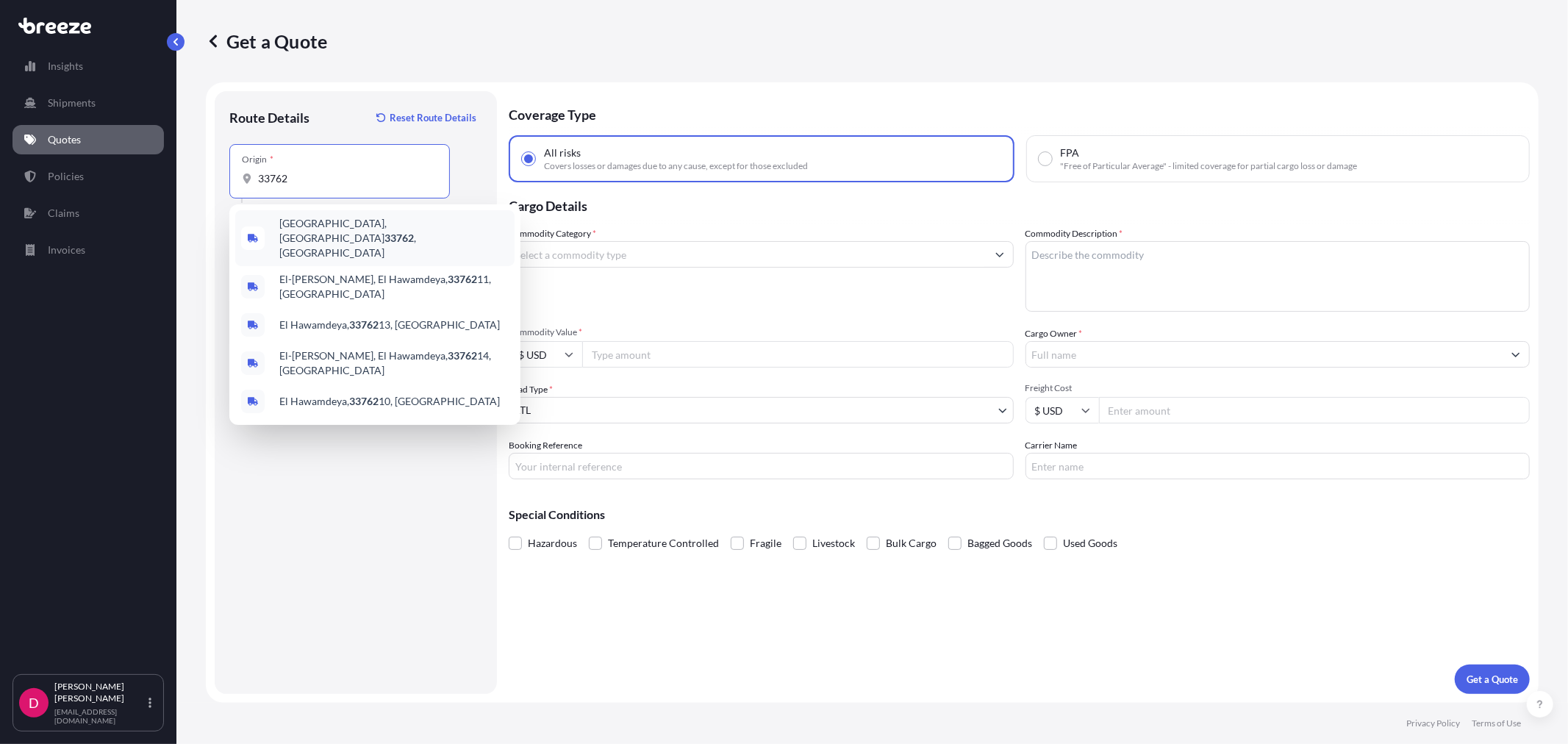
click at [332, 238] on div "[GEOGRAPHIC_DATA] , [GEOGRAPHIC_DATA]" at bounding box center [375, 238] width 279 height 56
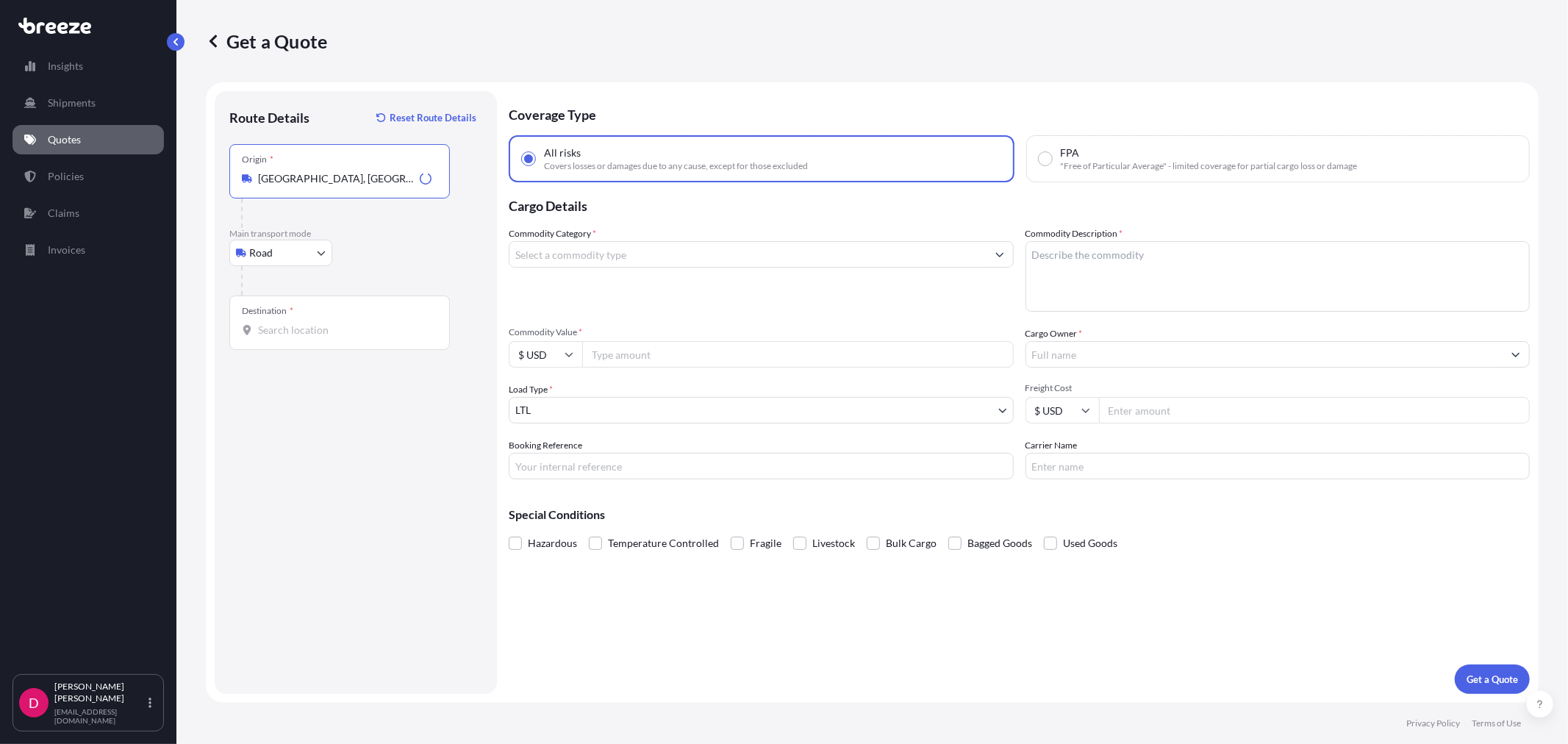
type input "[GEOGRAPHIC_DATA], [GEOGRAPHIC_DATA]"
click at [286, 340] on div "Destination *" at bounding box center [340, 322] width 221 height 54
click at [286, 337] on input "Destination *" at bounding box center [344, 331] width 174 height 15
click at [315, 332] on input "33172" at bounding box center [344, 331] width 174 height 15
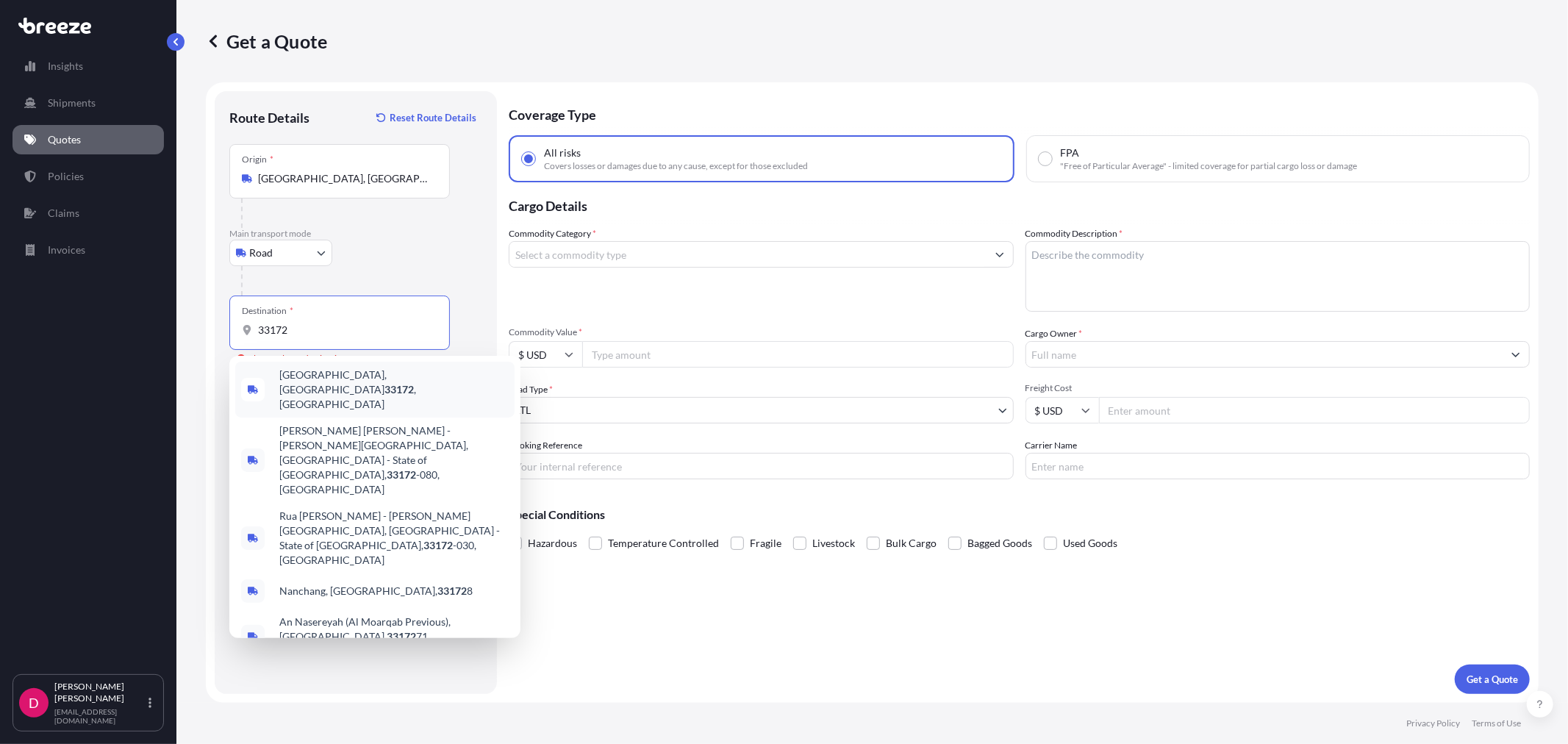
click at [337, 367] on div "[GEOGRAPHIC_DATA] , [GEOGRAPHIC_DATA]" at bounding box center [375, 389] width 279 height 56
type input "[GEOGRAPHIC_DATA], [GEOGRAPHIC_DATA]"
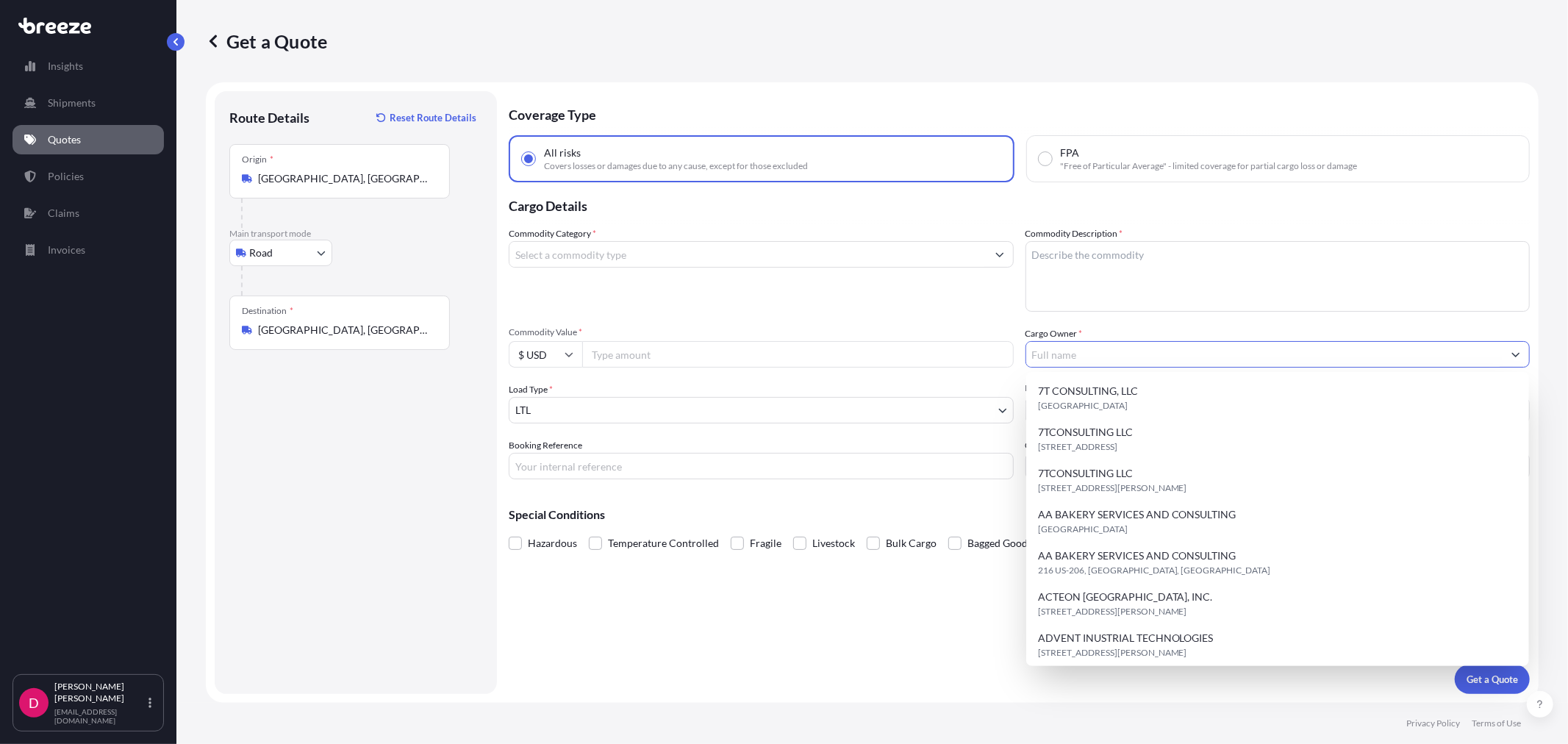
click at [1138, 361] on input "Cargo Owner *" at bounding box center [1264, 354] width 477 height 26
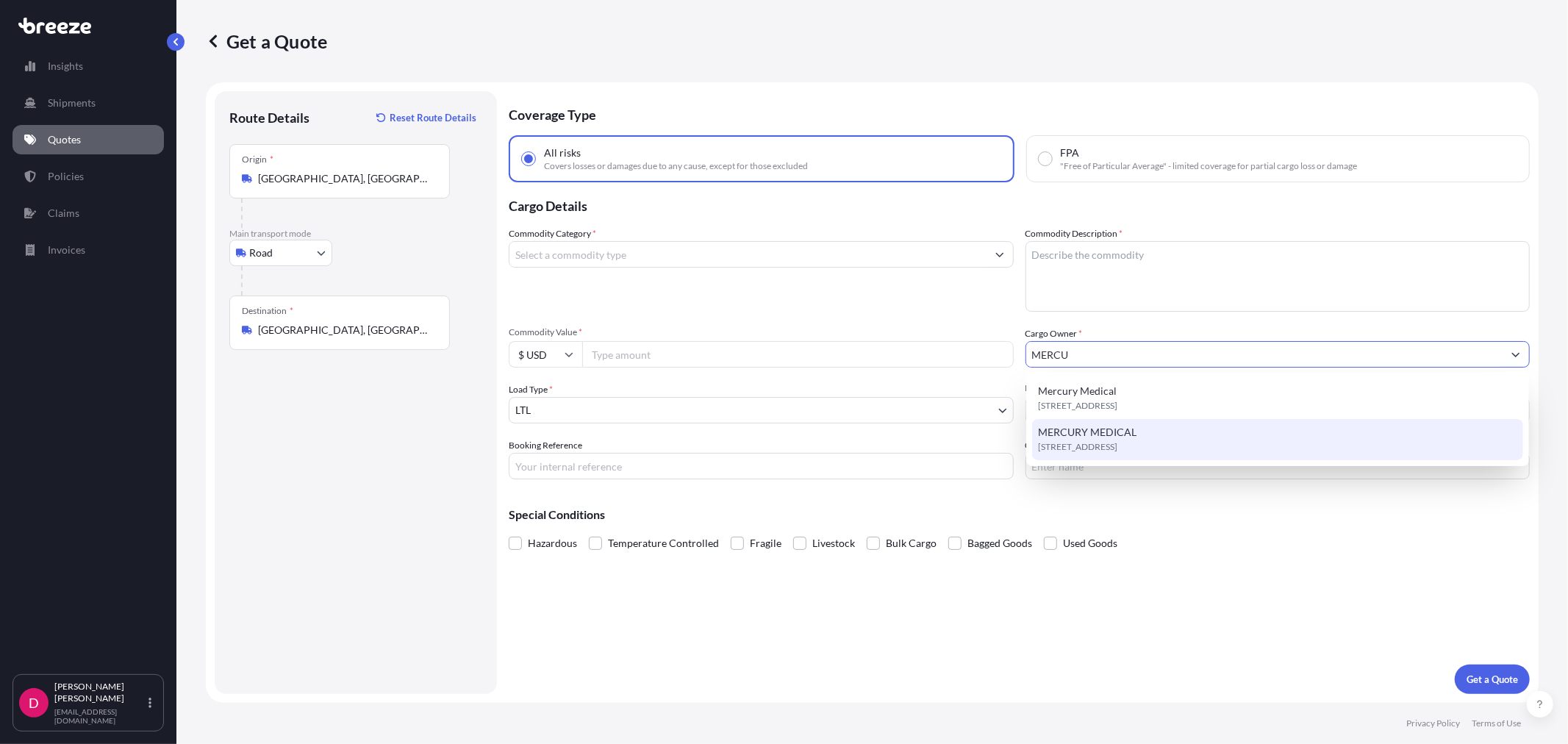
click at [1112, 440] on span "[STREET_ADDRESS]" at bounding box center [1078, 447] width 80 height 15
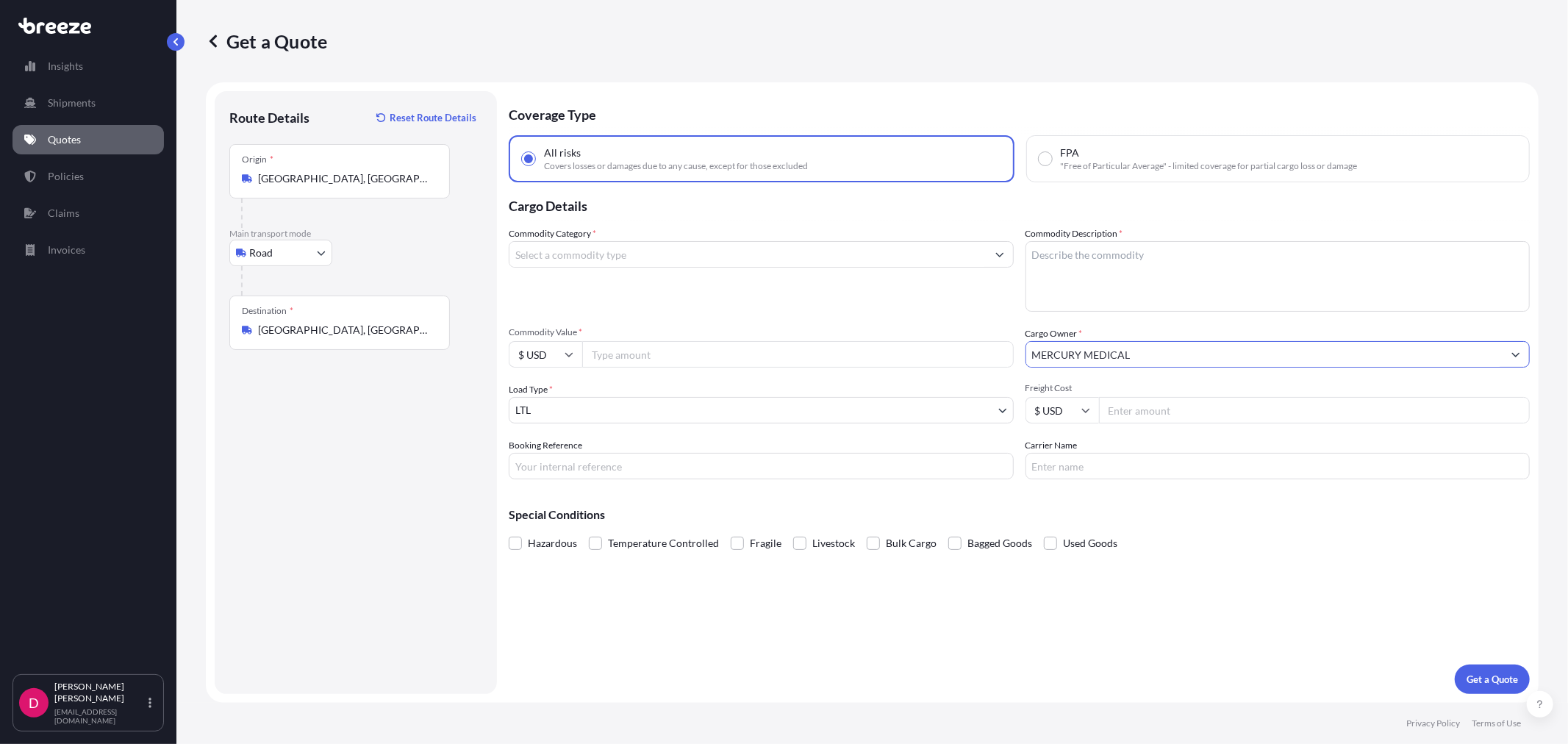
type input "MERCURY MEDICAL"
click at [642, 266] on div "Commodity Category *" at bounding box center [761, 268] width 505 height 85
click at [640, 260] on input "Commodity Category *" at bounding box center [748, 254] width 477 height 26
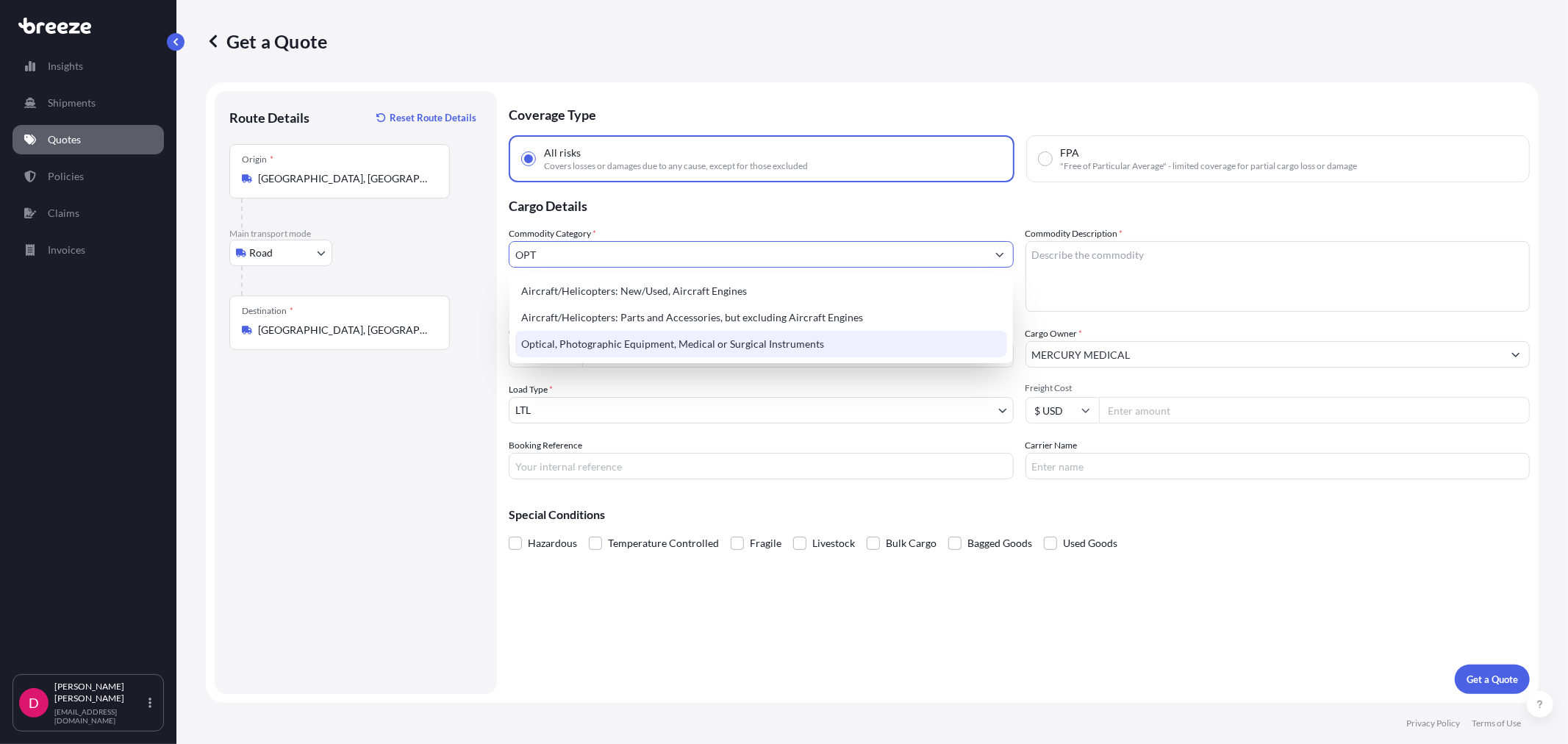
click at [630, 336] on div "Optical, Photographic Equipment, Medical or Surgical Instruments" at bounding box center [761, 343] width 491 height 26
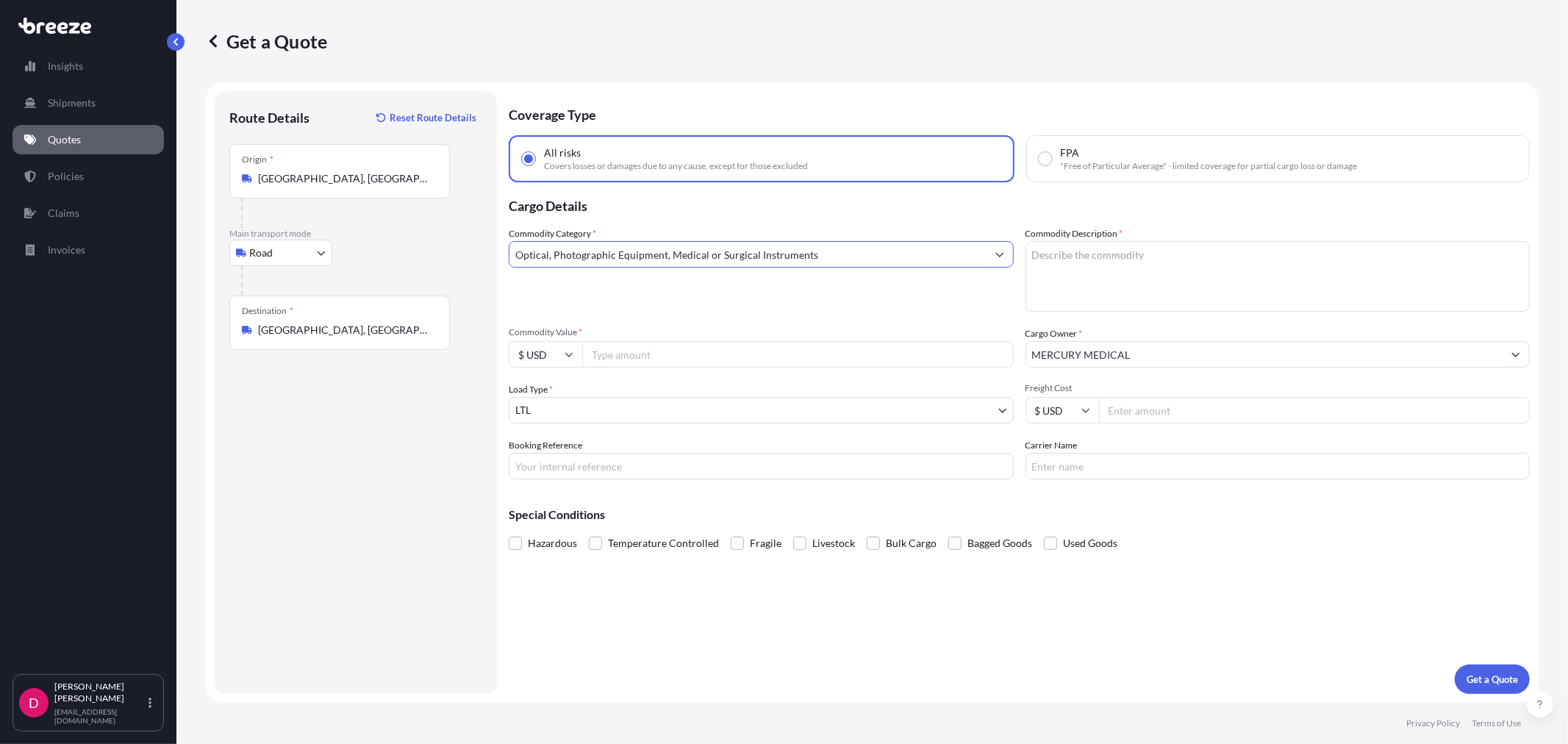
type input "Optical, Photographic Equipment, Medical or Surgical Instruments"
click at [1165, 230] on div "Commodity Description *" at bounding box center [1278, 268] width 505 height 85
click at [1126, 272] on textarea "Commodity Description *" at bounding box center [1278, 277] width 505 height 71
type textarea "MEDICAL INSTRUMENTS"
click at [657, 369] on div "Commodity Category * Optical, Photographic Equipment, Medical or Surgical Instr…" at bounding box center [1019, 352] width 1021 height 253
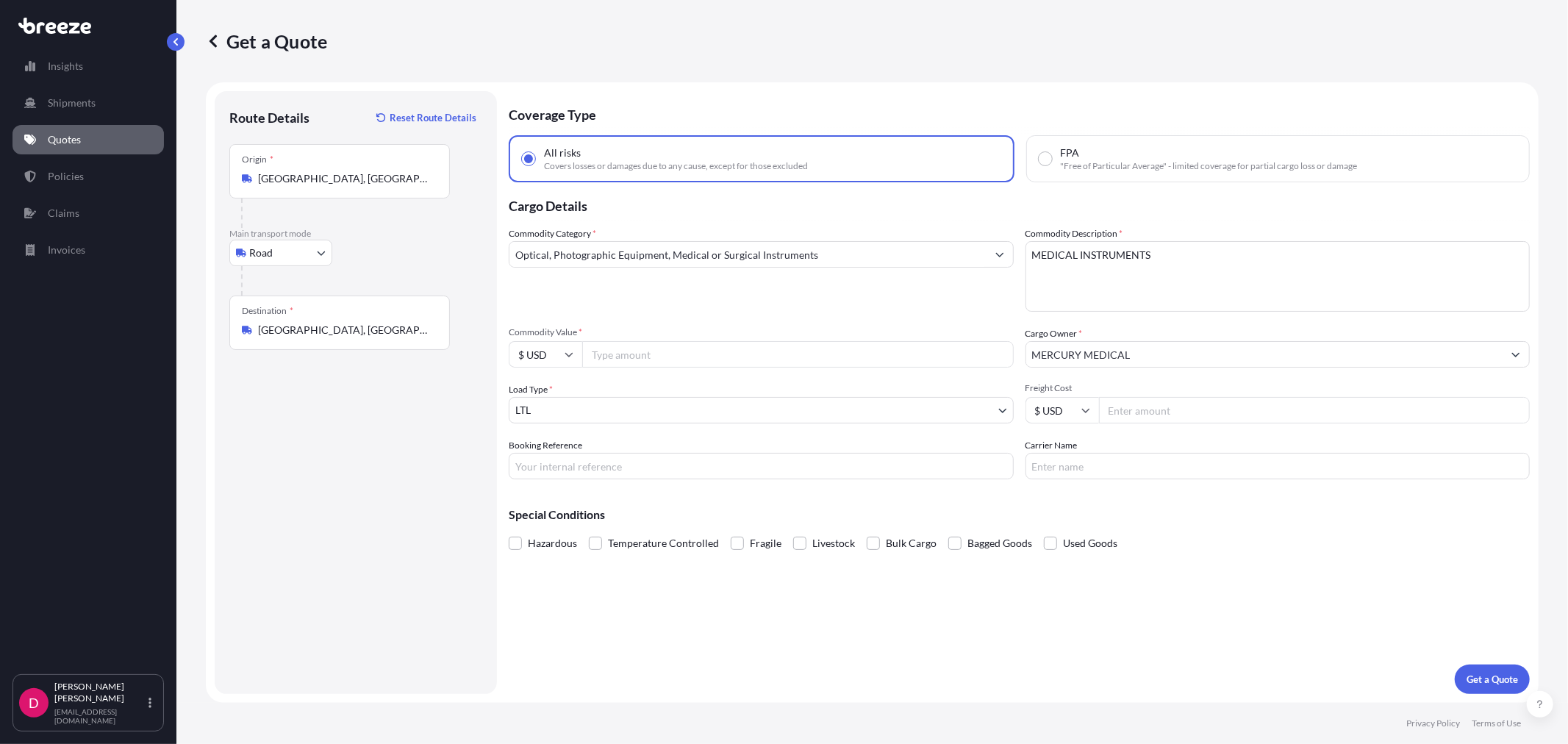
click at [653, 354] on input "Commodity Value *" at bounding box center [798, 354] width 431 height 26
paste input "4430.88"
type input "4430.88"
click at [1130, 413] on input "Freight Cost" at bounding box center [1315, 410] width 431 height 26
click at [1123, 413] on input "Freight Cost" at bounding box center [1315, 410] width 431 height 26
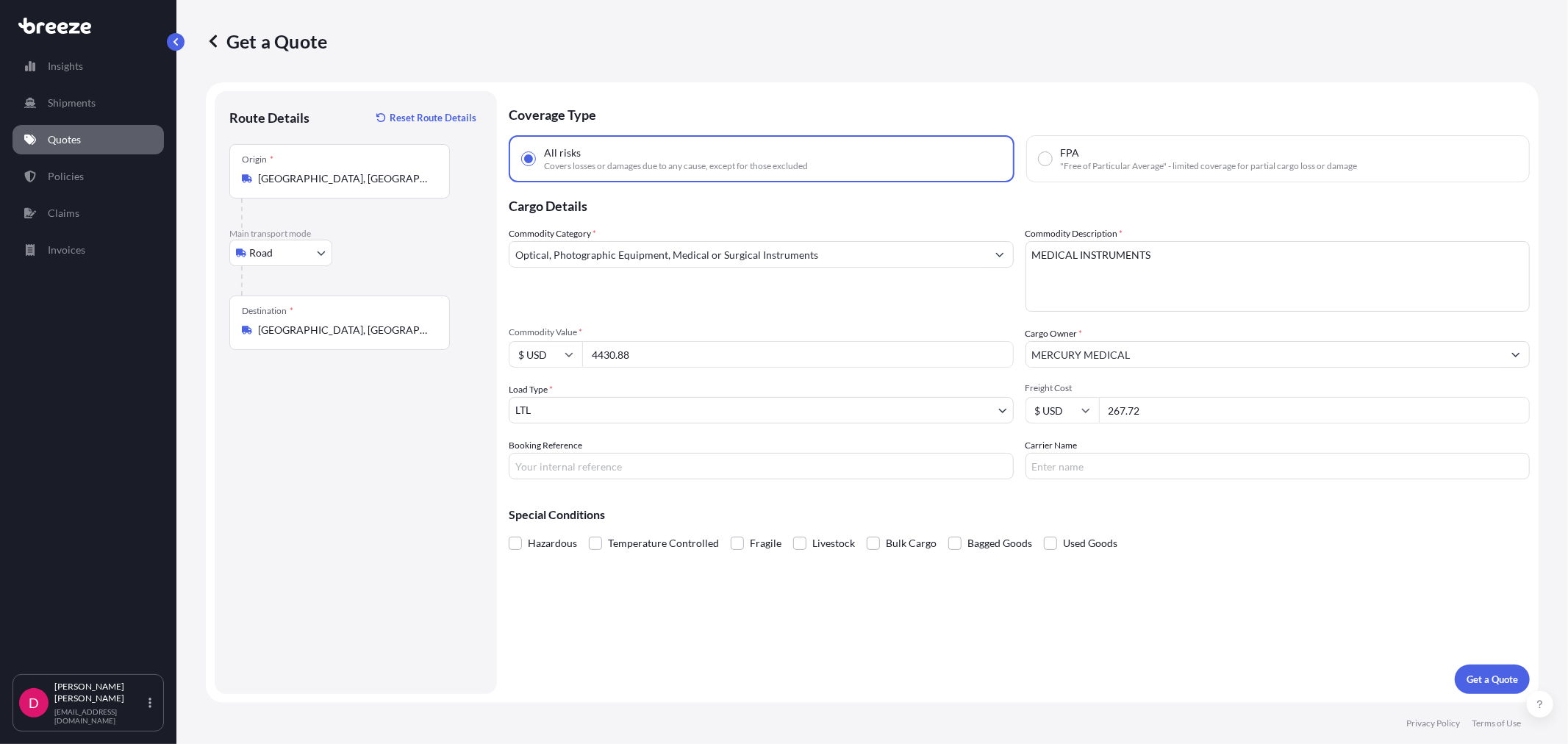
type input "267.72"
click at [723, 476] on input "Booking Reference" at bounding box center [761, 466] width 505 height 26
type input "482831"
click at [1119, 458] on input "Carrier Name" at bounding box center [1278, 466] width 505 height 26
type input "SOUTHEASTERN"
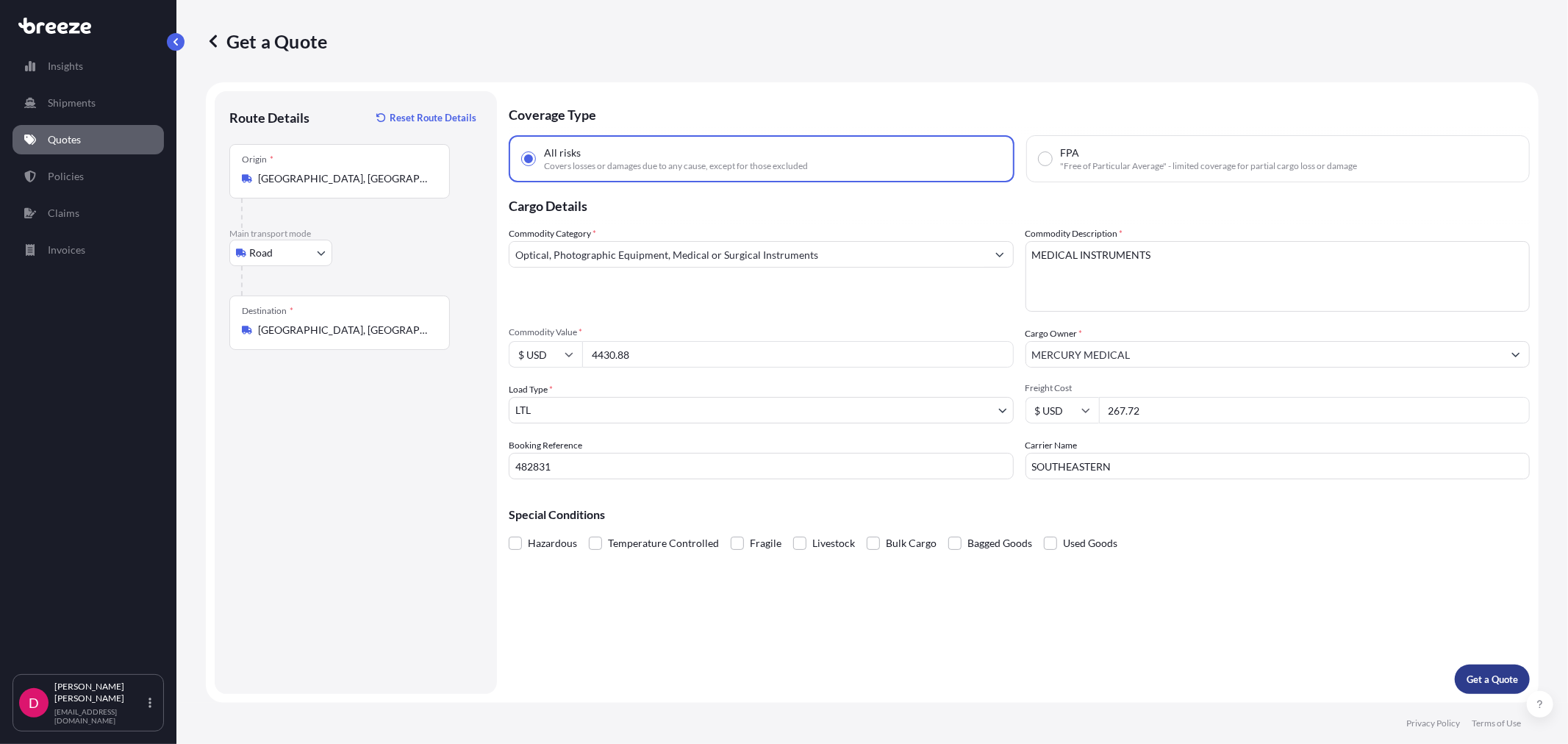
click at [1516, 669] on button "Get a Quote" at bounding box center [1492, 679] width 75 height 29
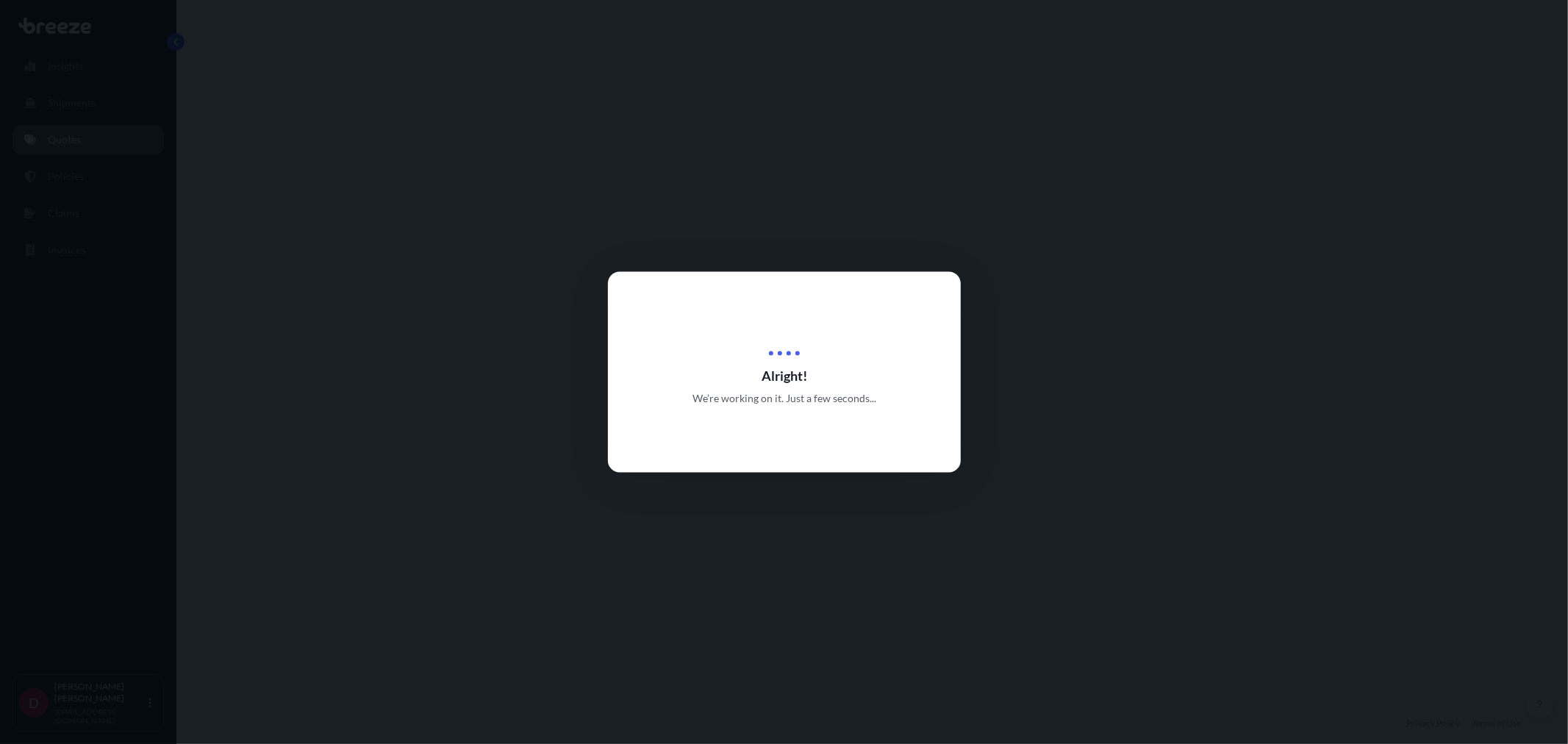
select select "Road"
select select "1"
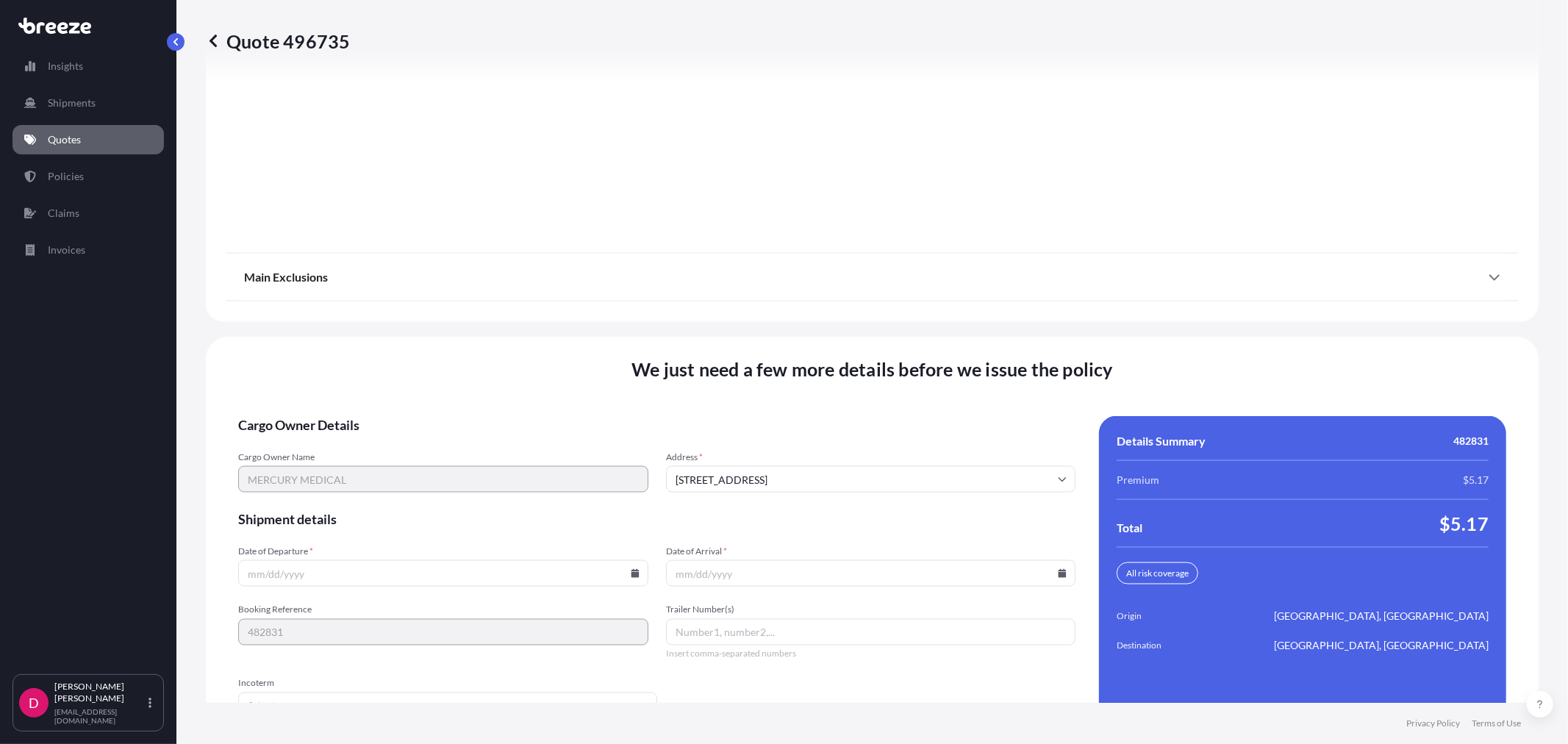
scroll to position [1820, 0]
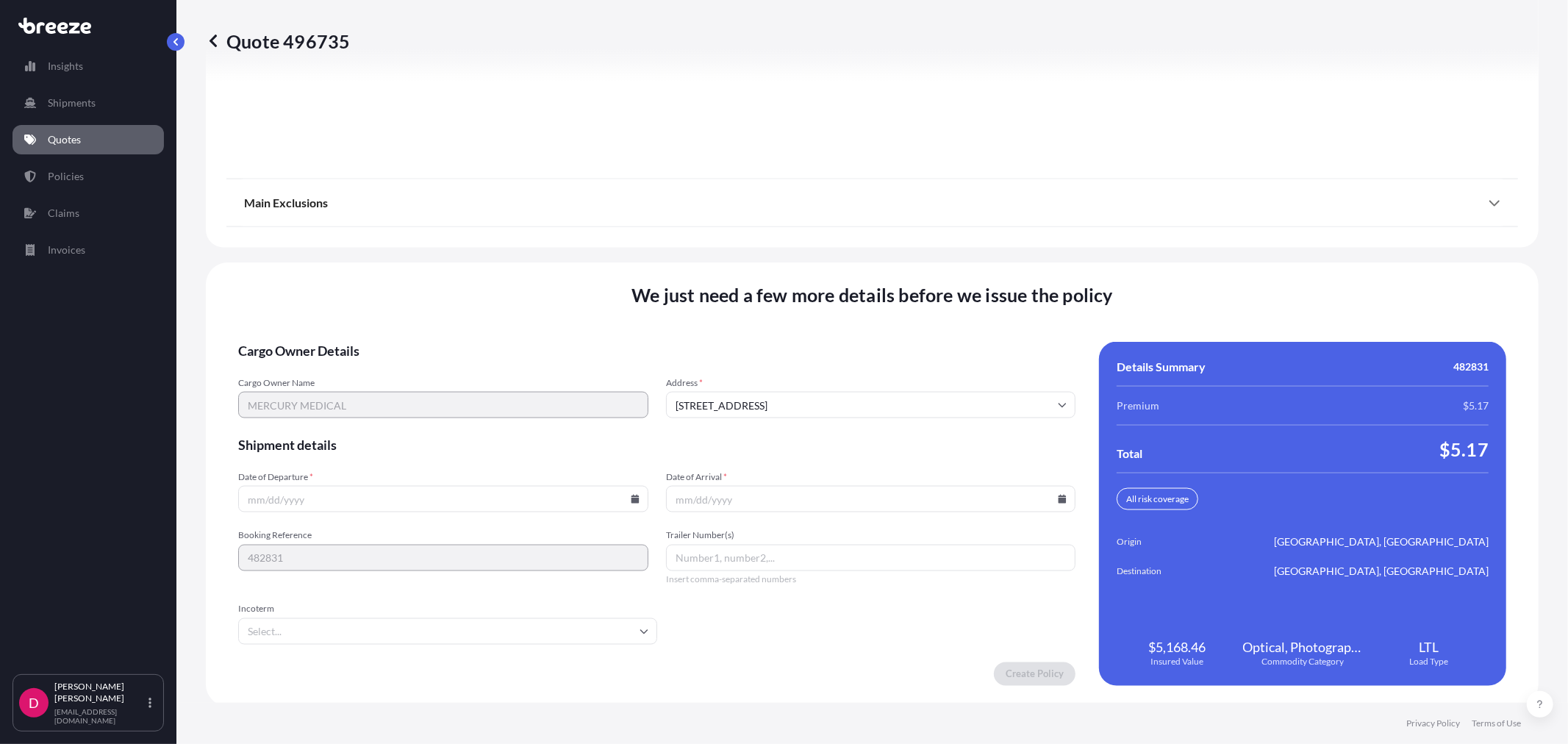
click at [630, 498] on icon at bounding box center [634, 499] width 8 height 9
click at [410, 361] on button "13" at bounding box center [406, 364] width 23 height 23
type input "[DATE]"
click at [1059, 498] on input "Date of Arrival *" at bounding box center [871, 499] width 410 height 26
click at [1059, 498] on icon at bounding box center [1062, 499] width 9 height 9
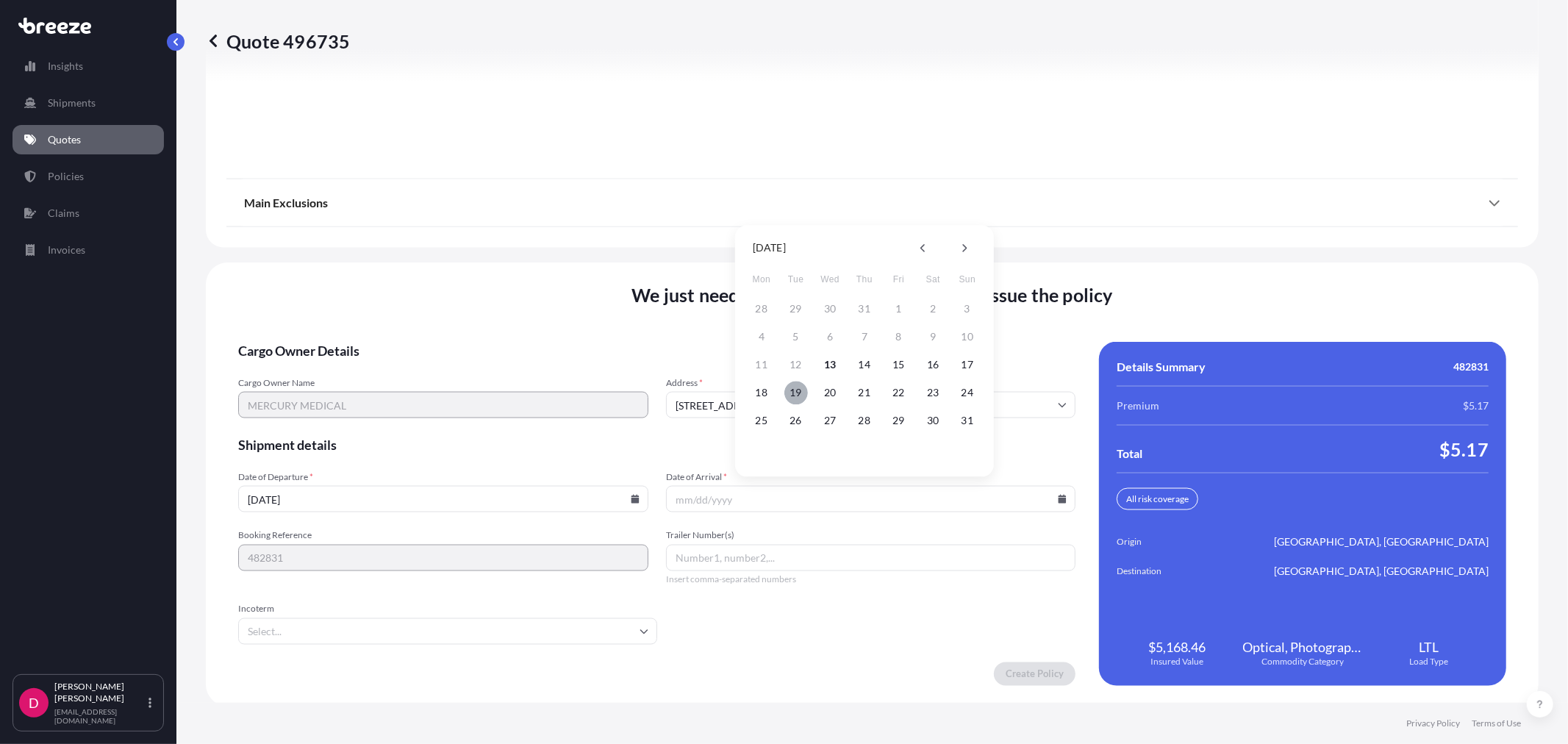
click at [790, 401] on button "19" at bounding box center [796, 392] width 23 height 23
type input "[DATE]"
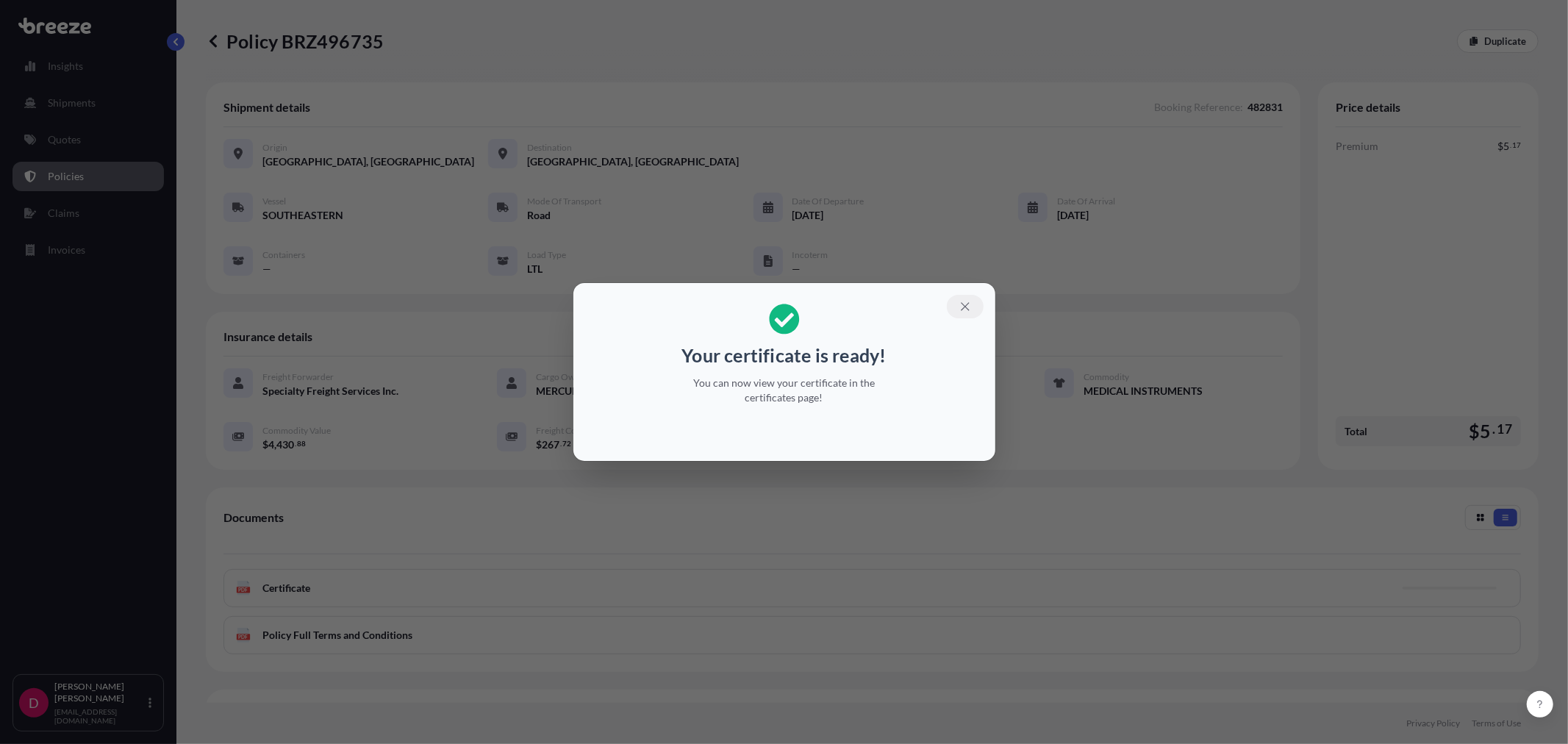
click at [965, 302] on icon "button" at bounding box center [965, 307] width 14 height 14
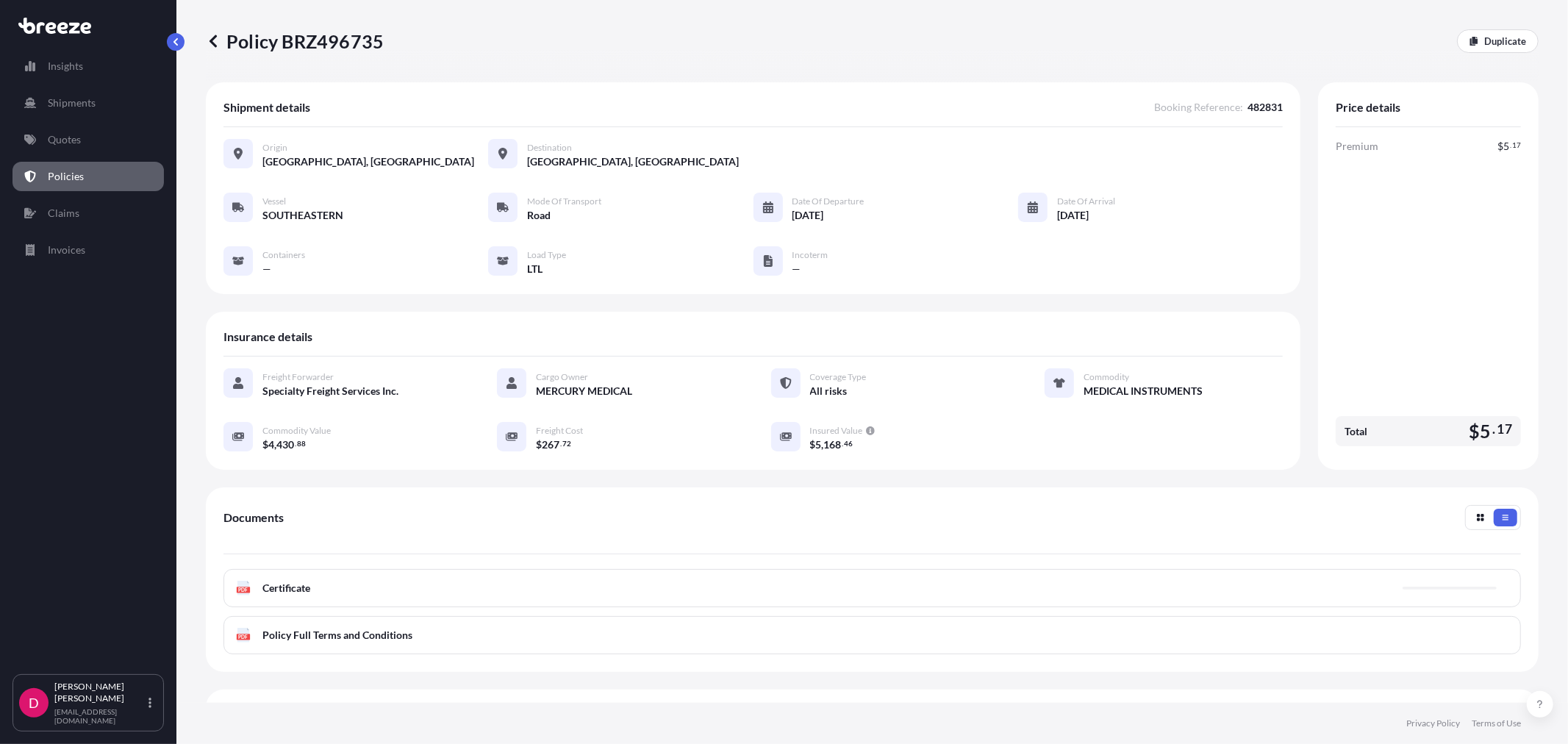
click at [329, 47] on p "Policy BRZ496735" at bounding box center [295, 41] width 178 height 23
click at [329, 47] on p "Policy BRZ496735" at bounding box center [295, 41] width 178 height 23
copy p "BRZ496735"
